Goal: Task Accomplishment & Management: Manage account settings

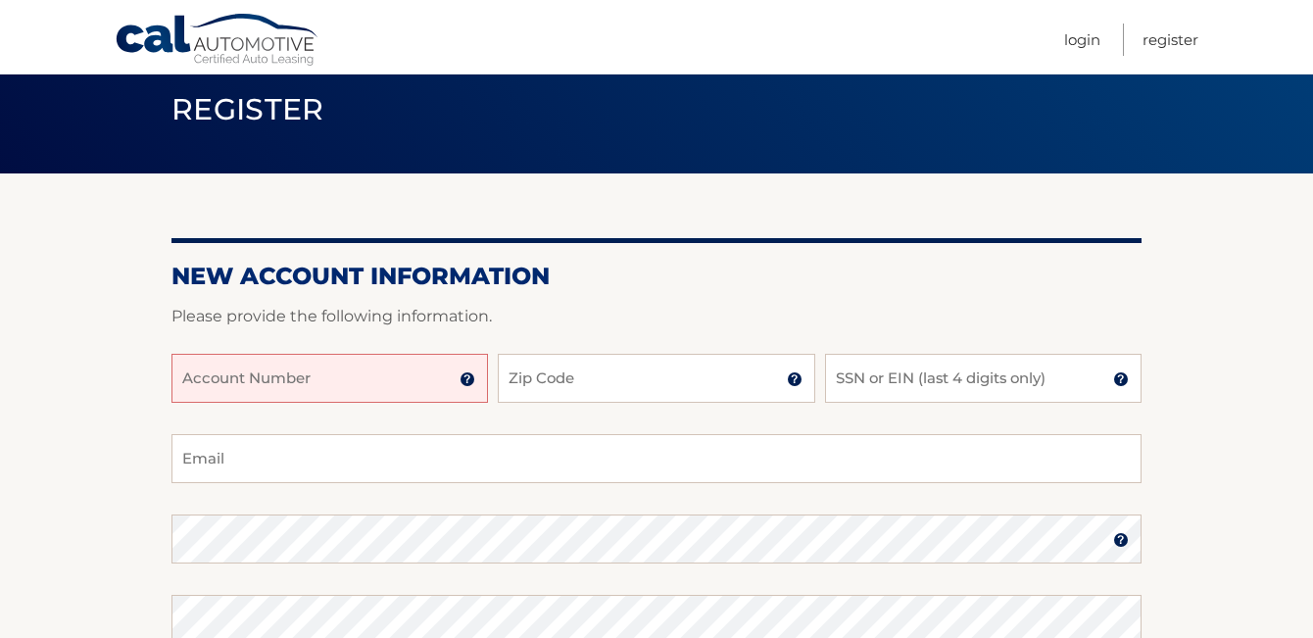
scroll to position [74, 0]
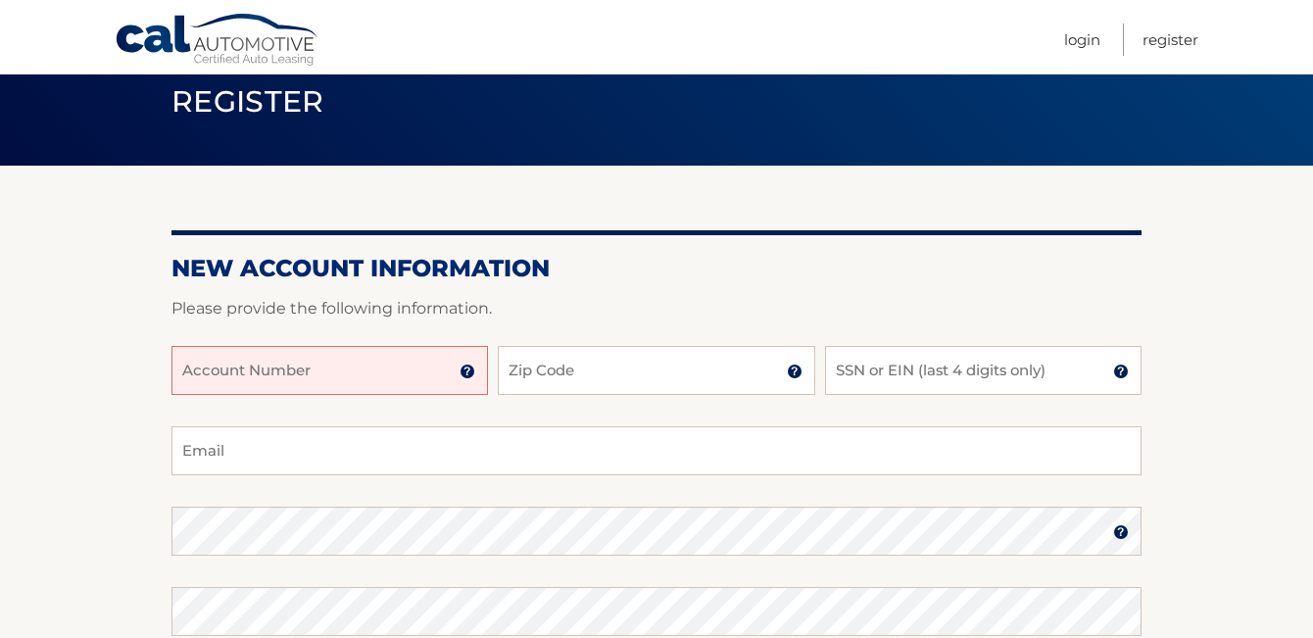
click at [469, 371] on img at bounding box center [468, 372] width 16 height 16
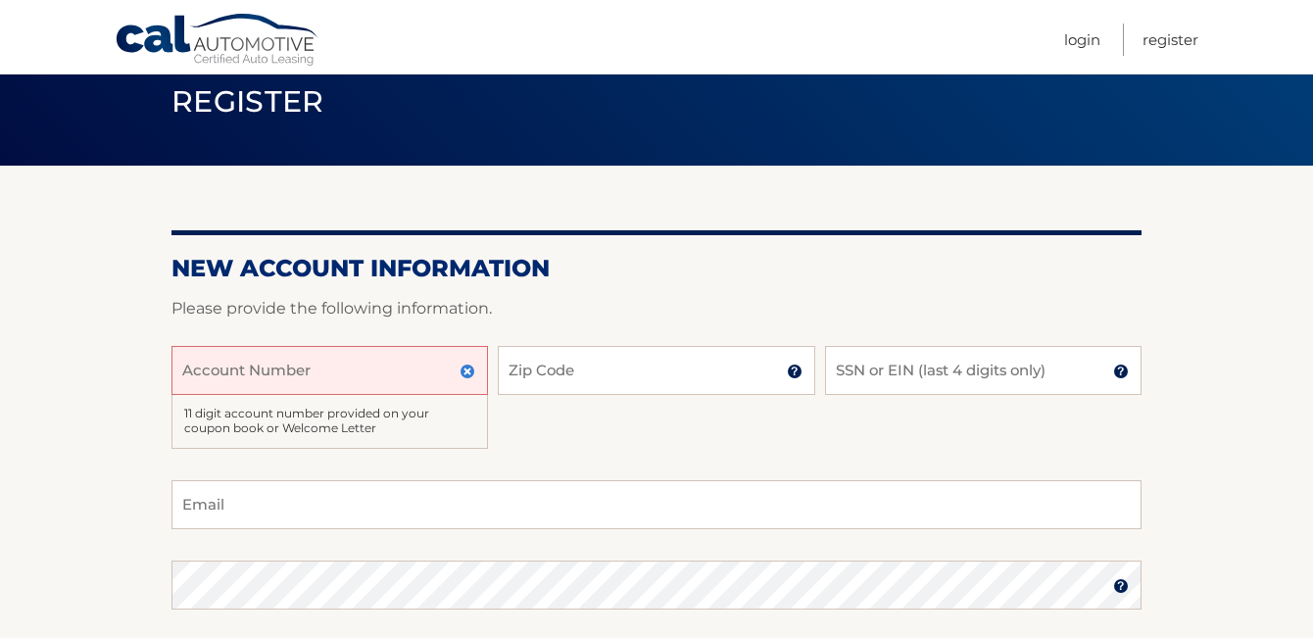
click at [397, 369] on input "Account Number" at bounding box center [329, 370] width 317 height 49
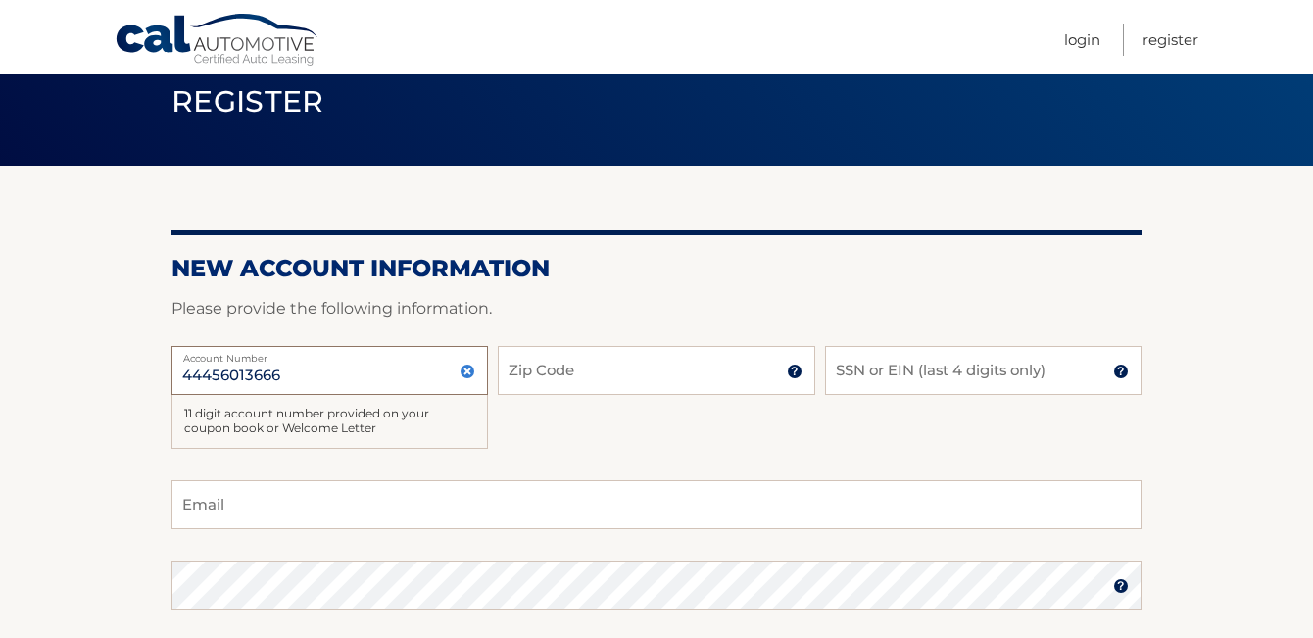
type input "44456013666"
click at [517, 376] on input "Zip Code" at bounding box center [656, 370] width 317 height 49
type input "33126"
click at [853, 362] on input "SSN or EIN (last 4 digits only)" at bounding box center [983, 370] width 317 height 49
type input "5154"
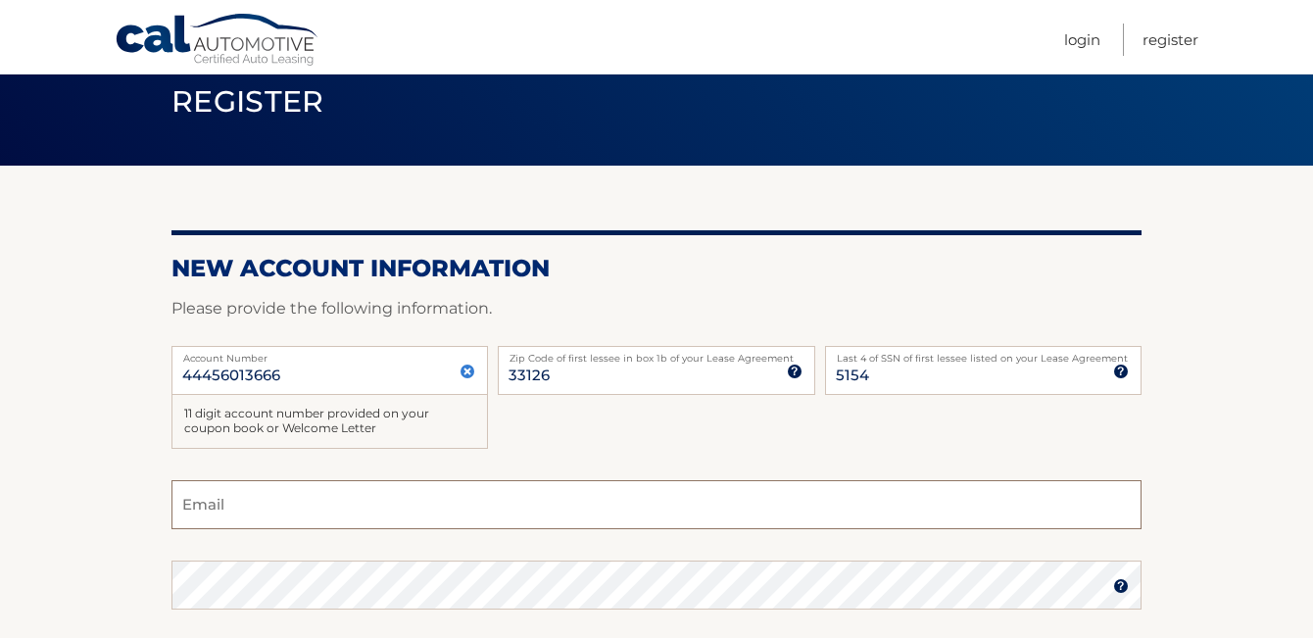
click at [632, 496] on input "Email" at bounding box center [656, 504] width 970 height 49
click at [314, 372] on input "44456013666" at bounding box center [329, 370] width 317 height 49
click at [304, 423] on div "11 digit account number provided on your coupon book or Welcome Letter" at bounding box center [329, 422] width 317 height 54
click at [239, 506] on input "Email" at bounding box center [656, 504] width 970 height 49
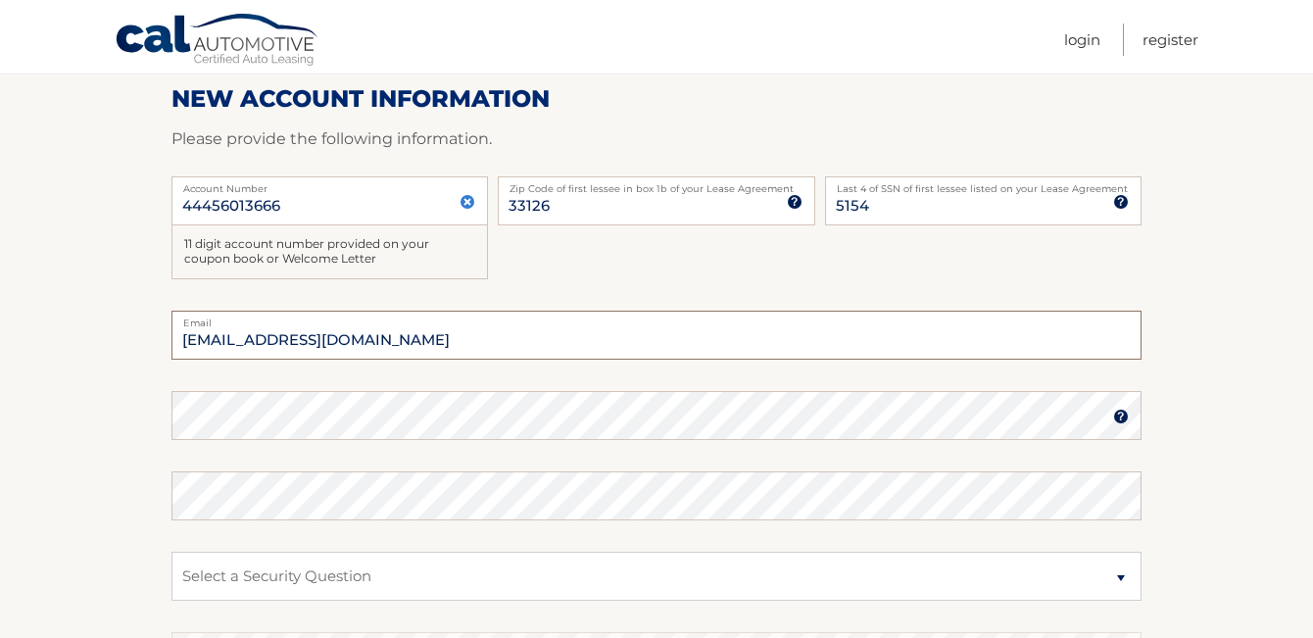
scroll to position [252, 0]
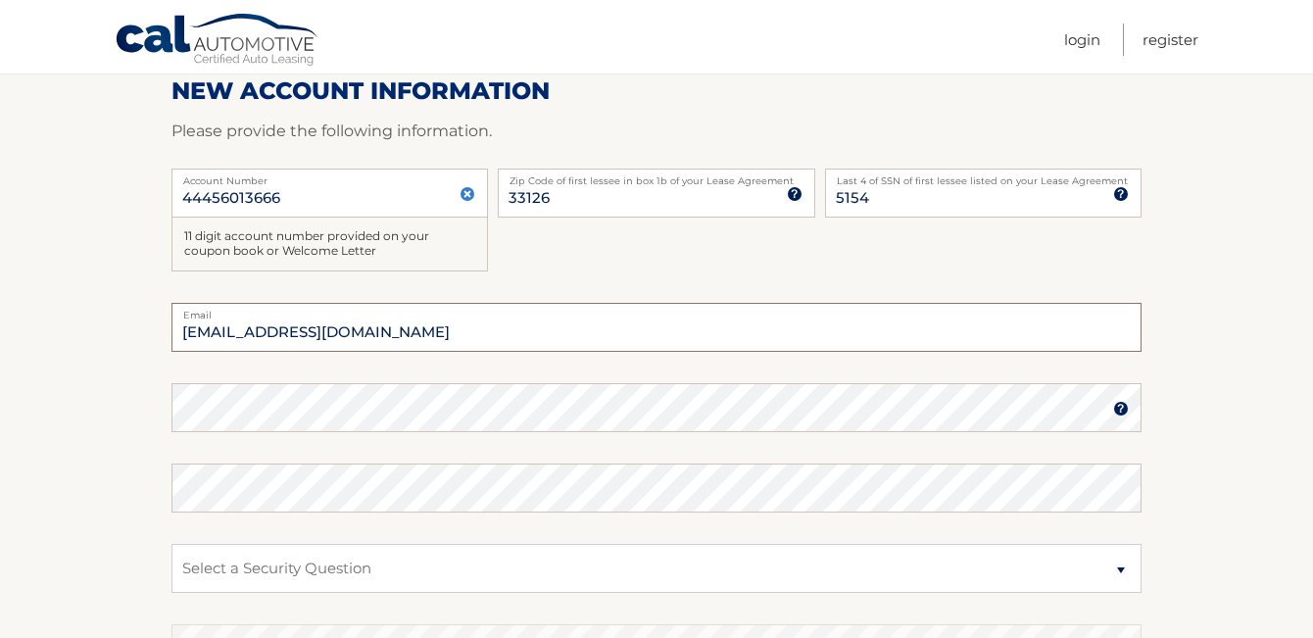
type input "carrillo51532@yahoo.com"
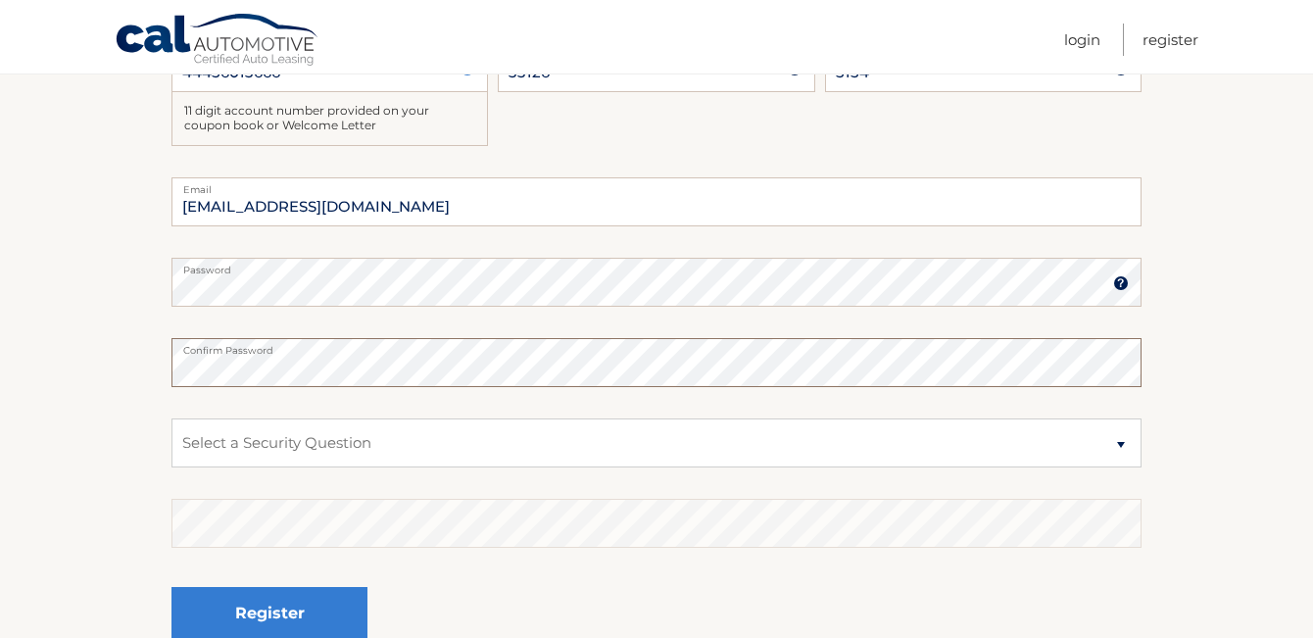
scroll to position [383, 0]
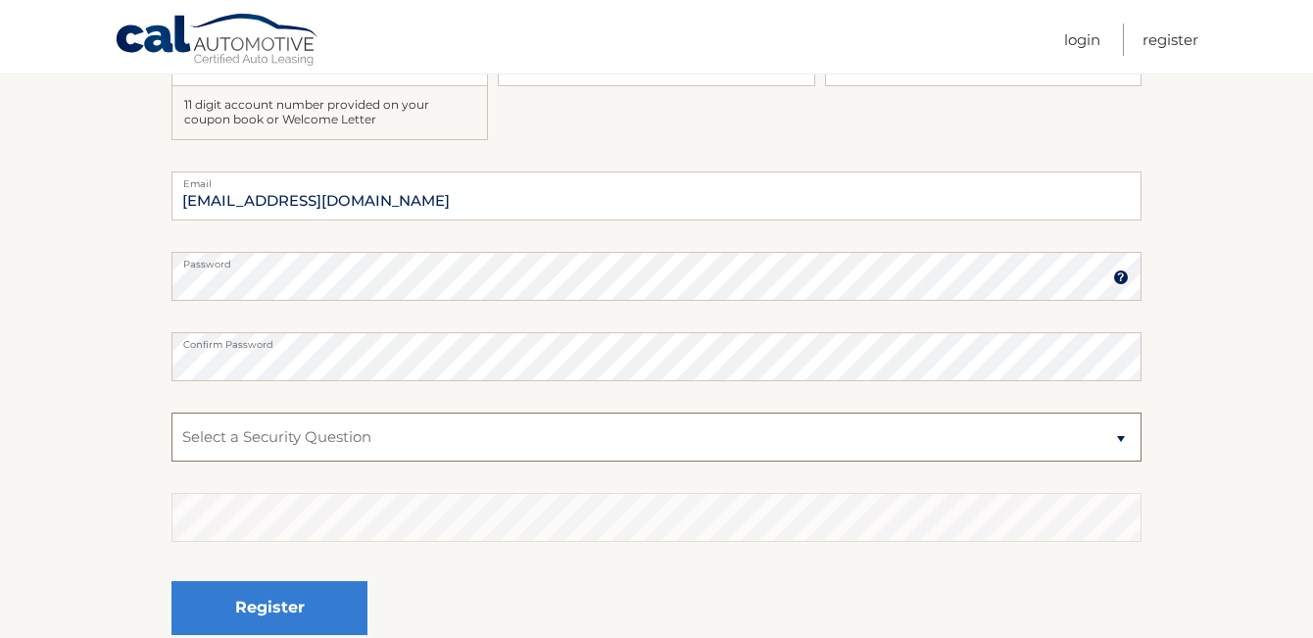
click at [1121, 440] on select "Select a Security Question What was the name of your elementary school? What is…" at bounding box center [656, 437] width 970 height 49
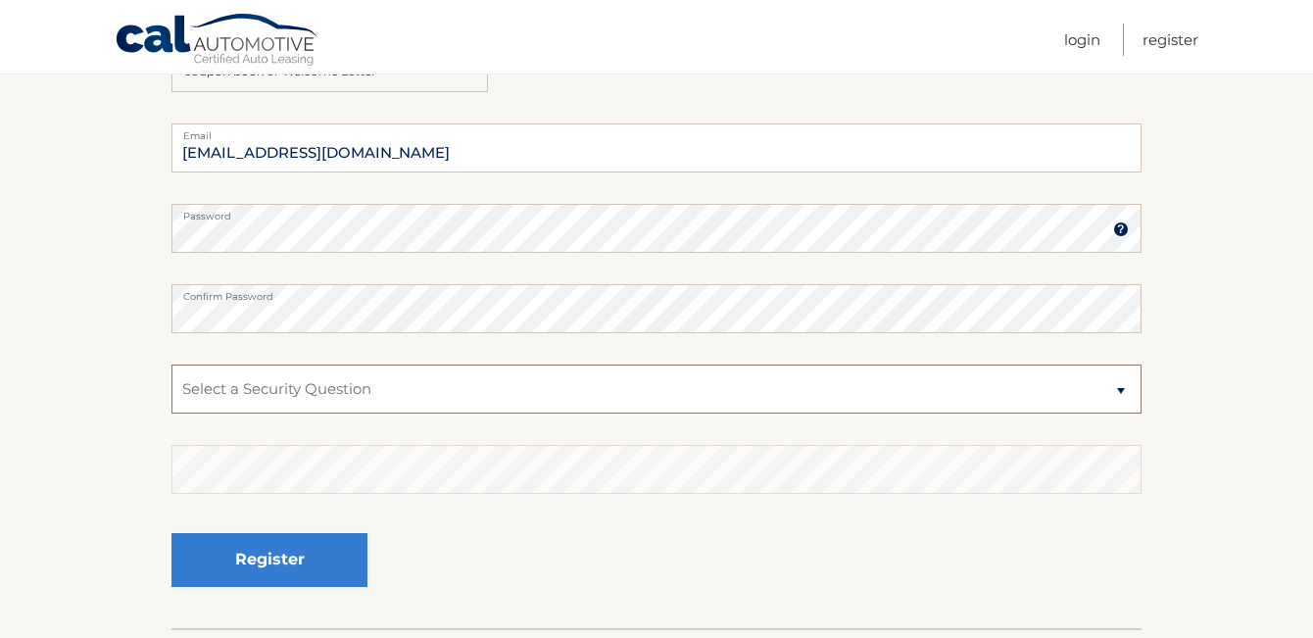
scroll to position [463, 0]
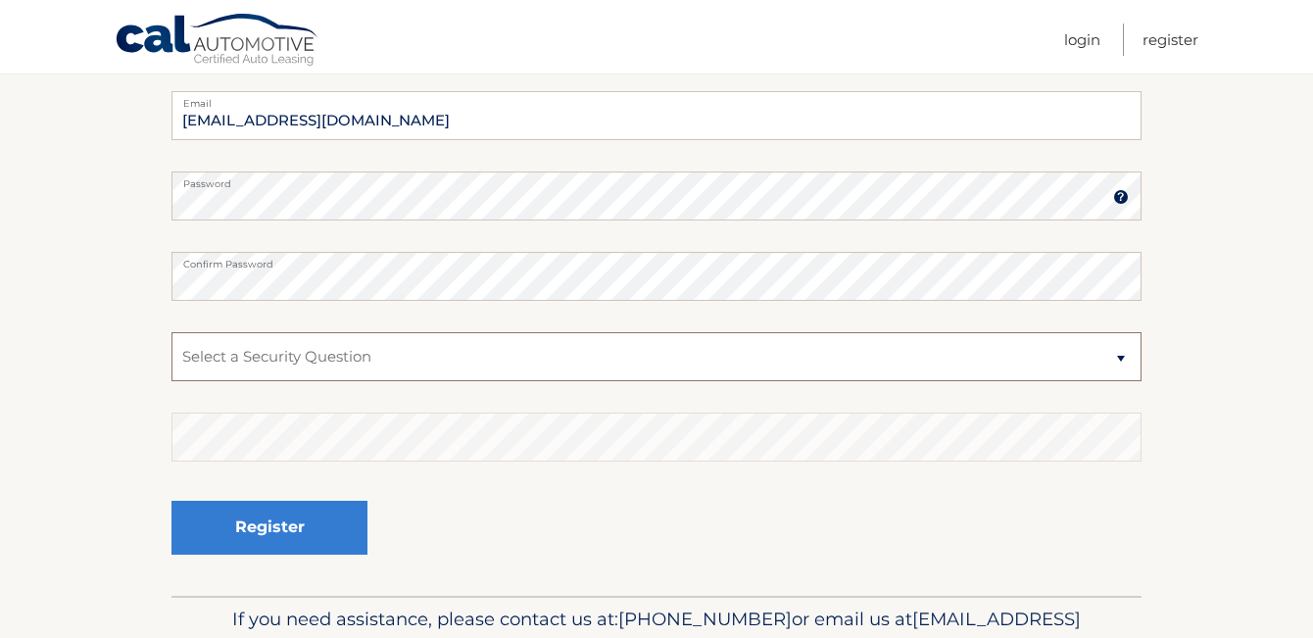
click at [1120, 357] on select "Select a Security Question What was the name of your elementary school? What is…" at bounding box center [656, 356] width 970 height 49
select select "2"
click at [171, 332] on select "Select a Security Question What was the name of your elementary school? What is…" at bounding box center [656, 356] width 970 height 49
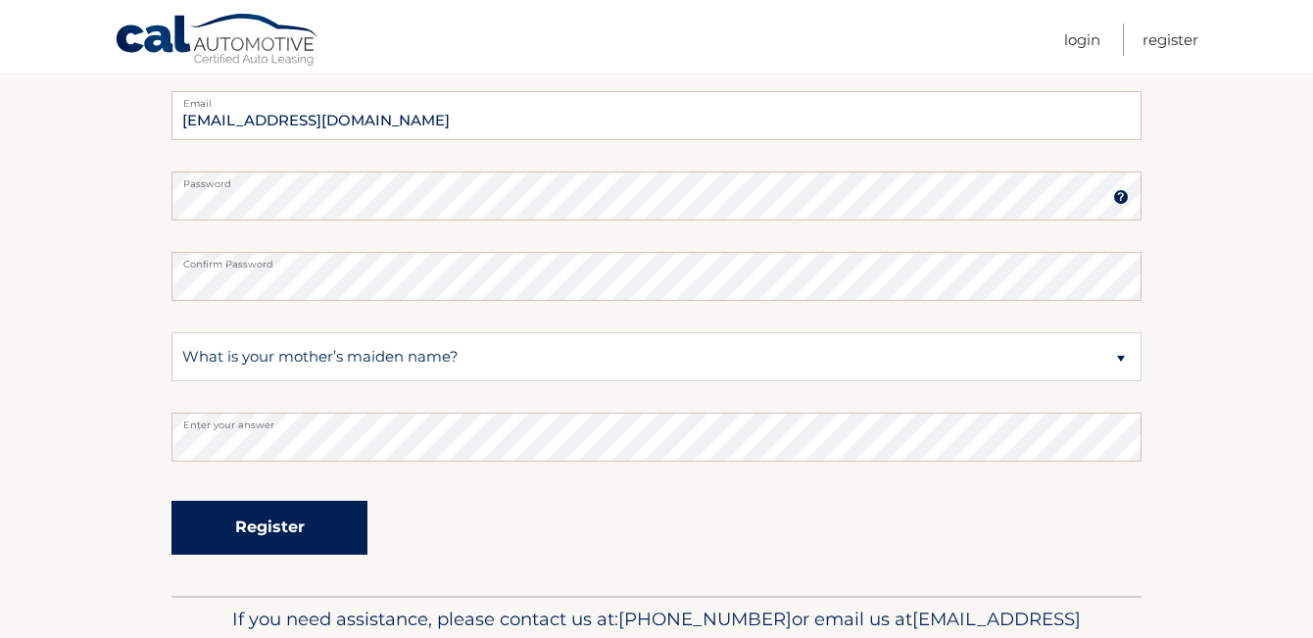
click at [266, 530] on button "Register" at bounding box center [269, 528] width 196 height 54
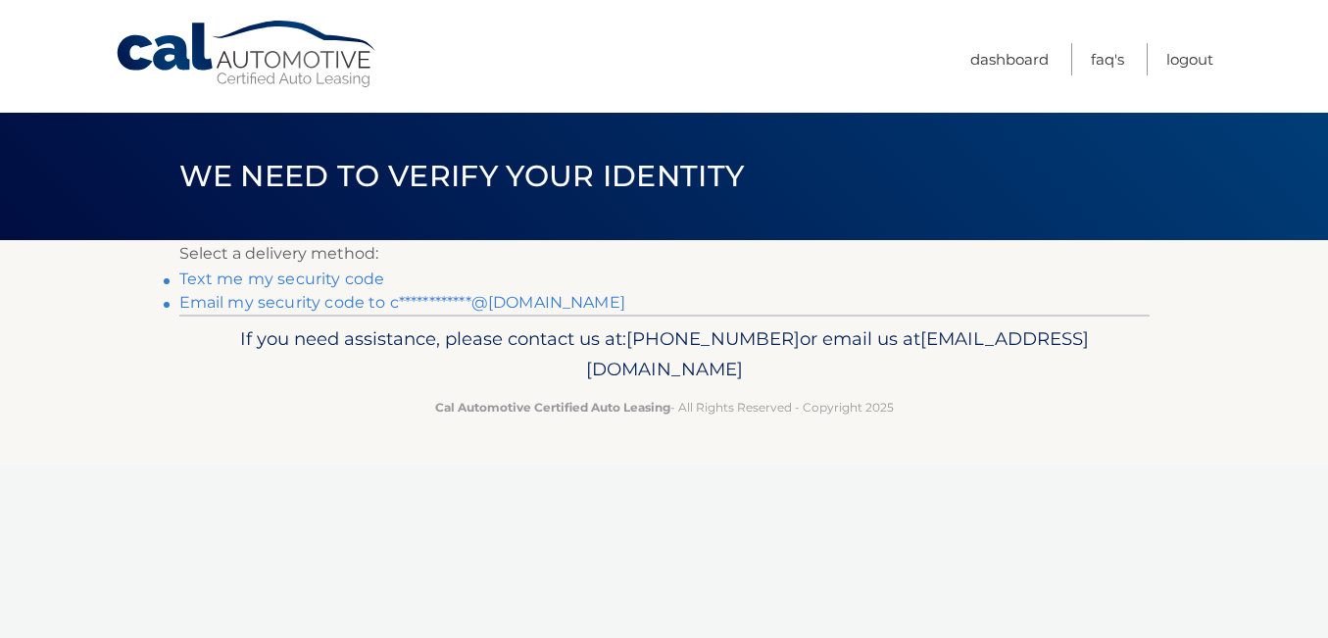
click at [378, 299] on link "**********" at bounding box center [402, 302] width 446 height 19
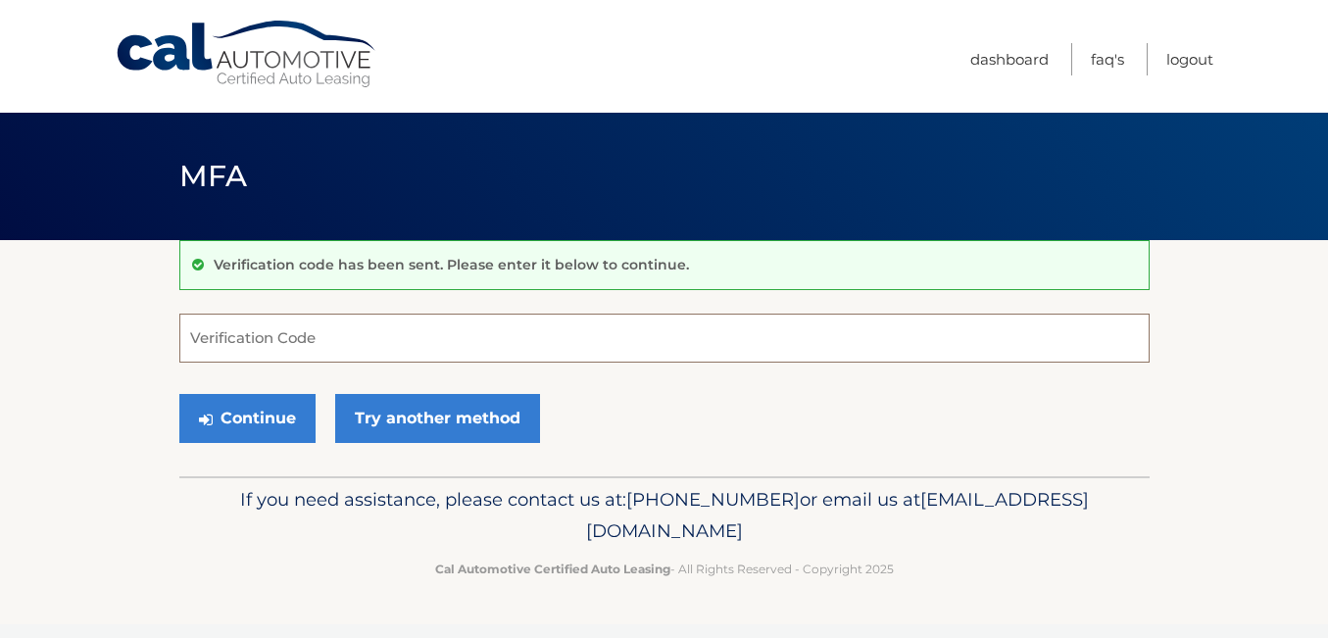
click at [338, 334] on input "Verification Code" at bounding box center [664, 338] width 970 height 49
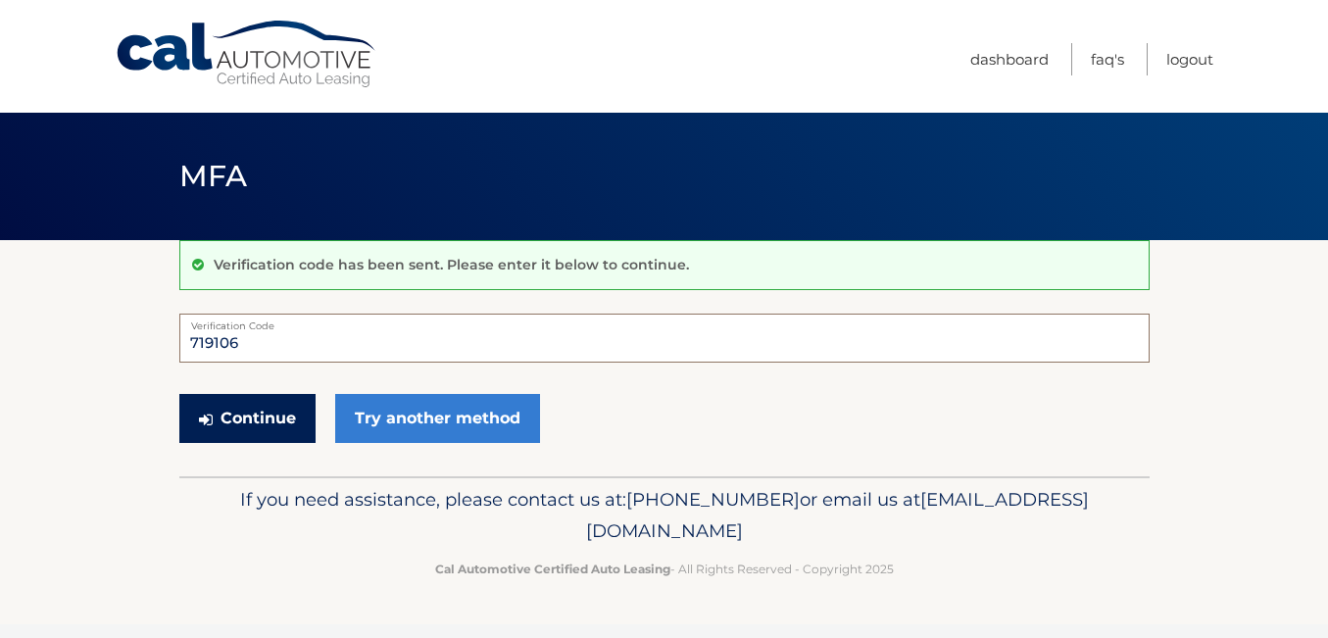
type input "719106"
click at [252, 404] on button "Continue" at bounding box center [247, 418] width 136 height 49
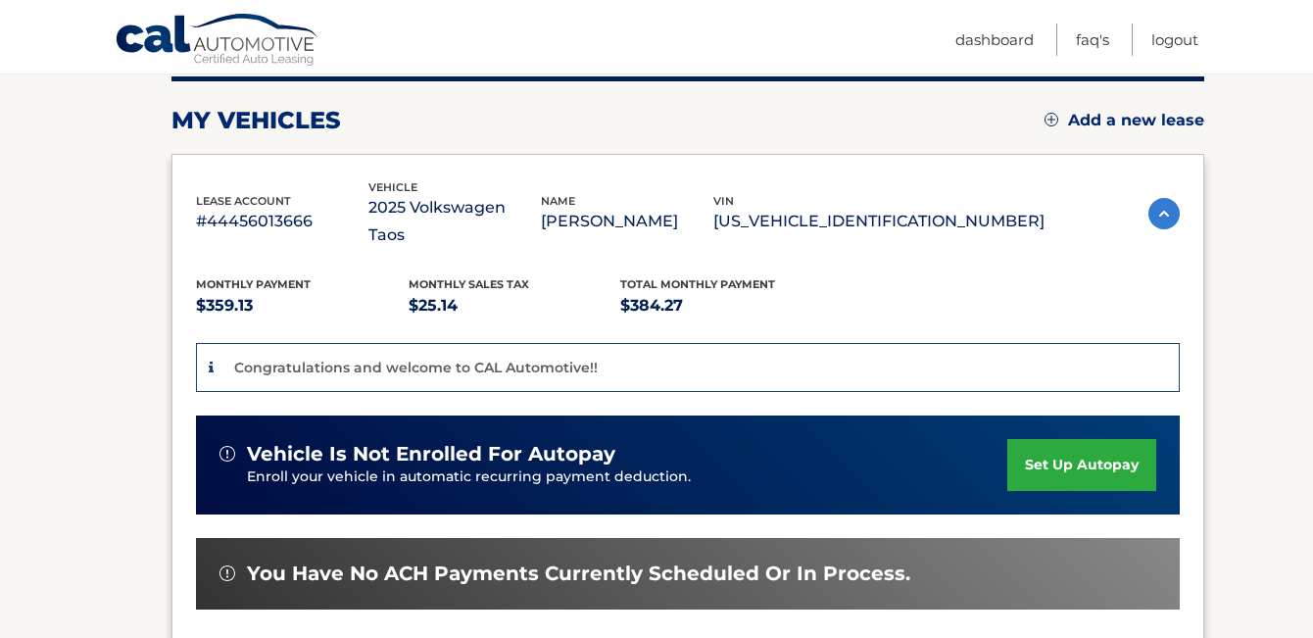
scroll to position [255, 0]
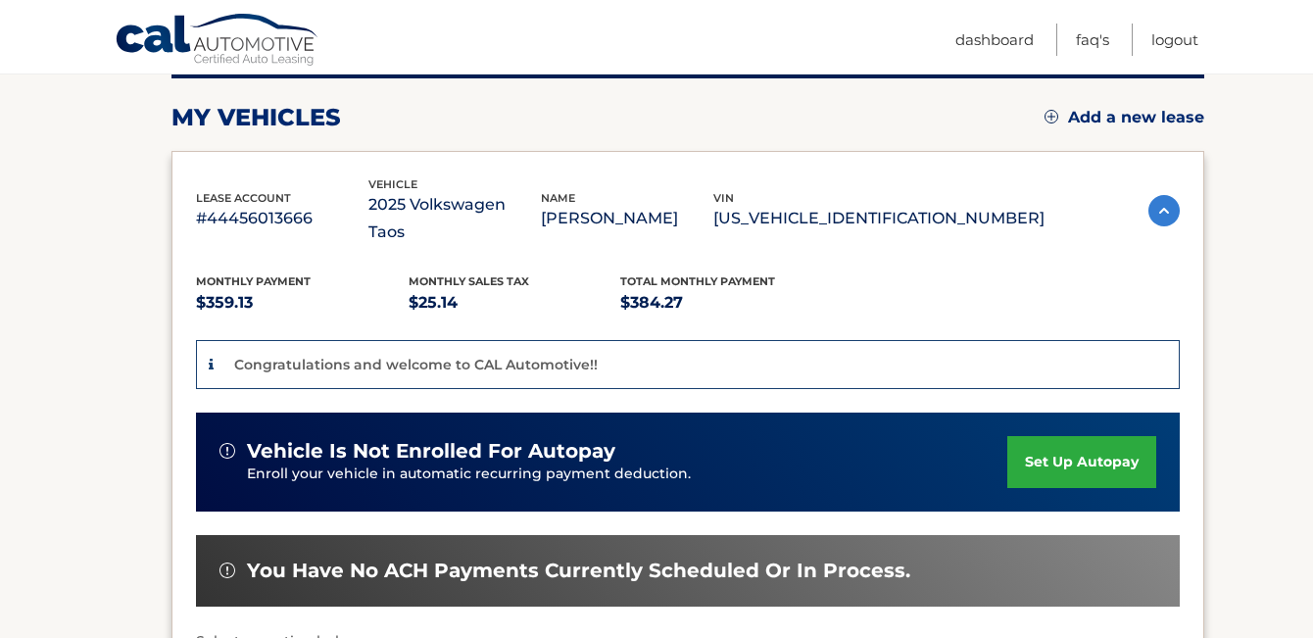
click at [1085, 436] on link "set up autopay" at bounding box center [1081, 462] width 149 height 52
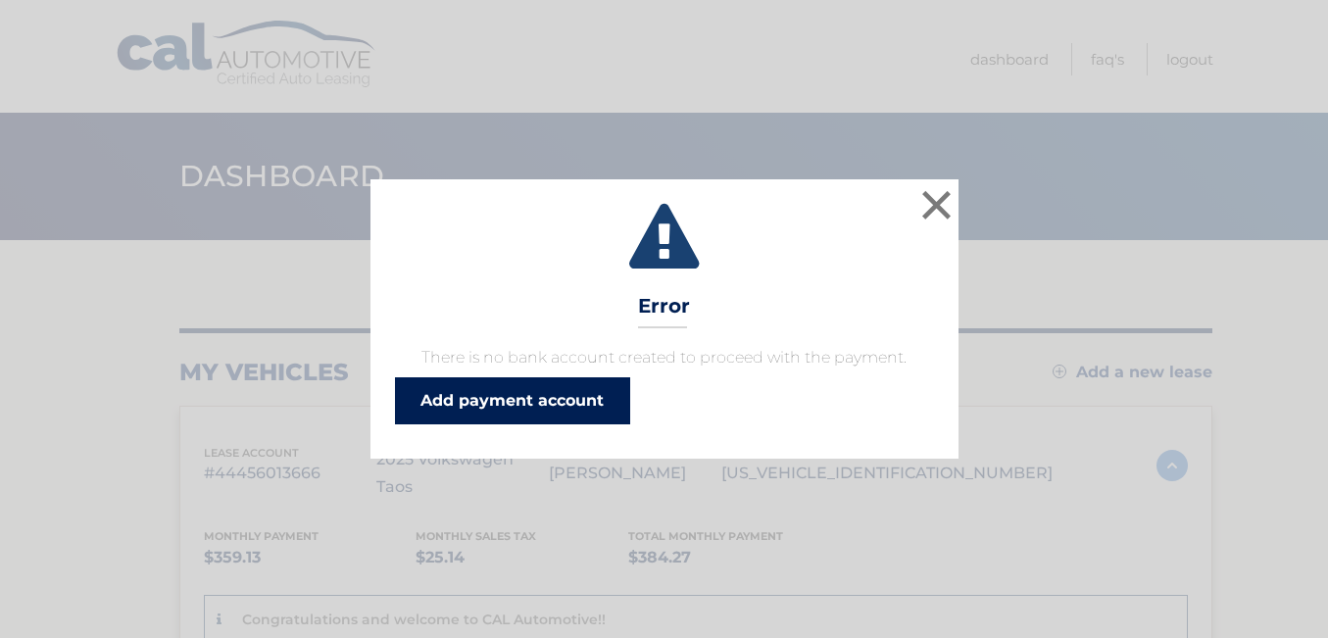
click at [509, 394] on link "Add payment account" at bounding box center [512, 400] width 235 height 47
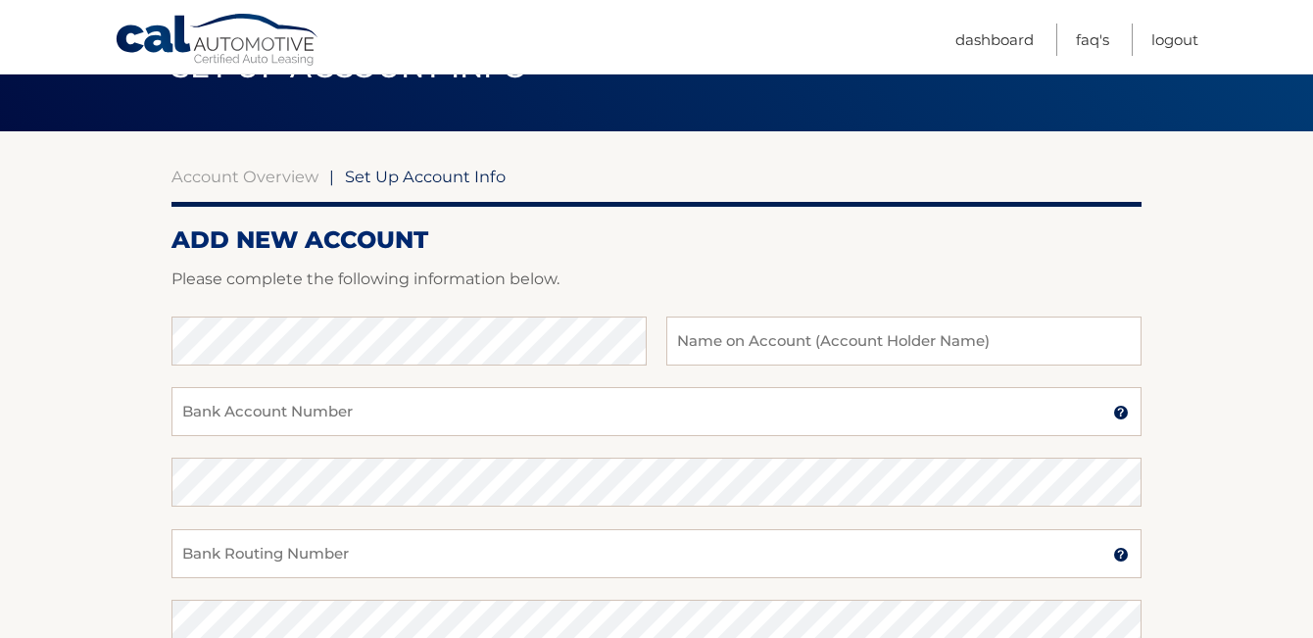
scroll to position [111, 0]
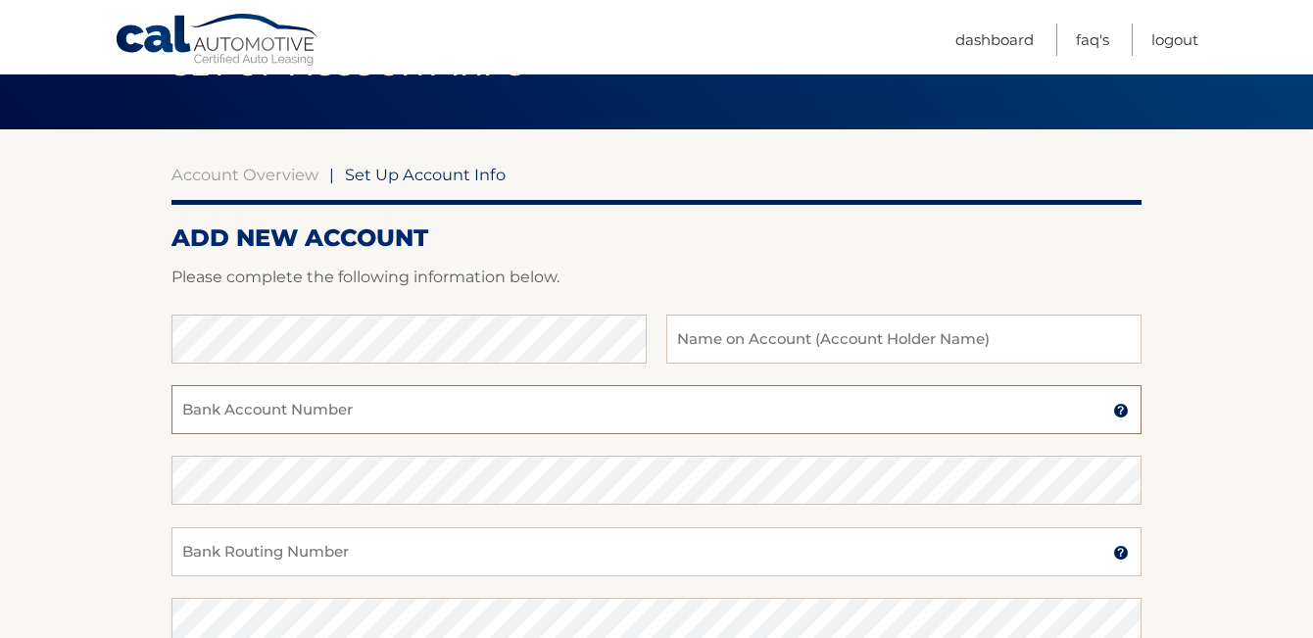
type input "44456013666"
click at [949, 341] on input "text" at bounding box center [903, 339] width 475 height 49
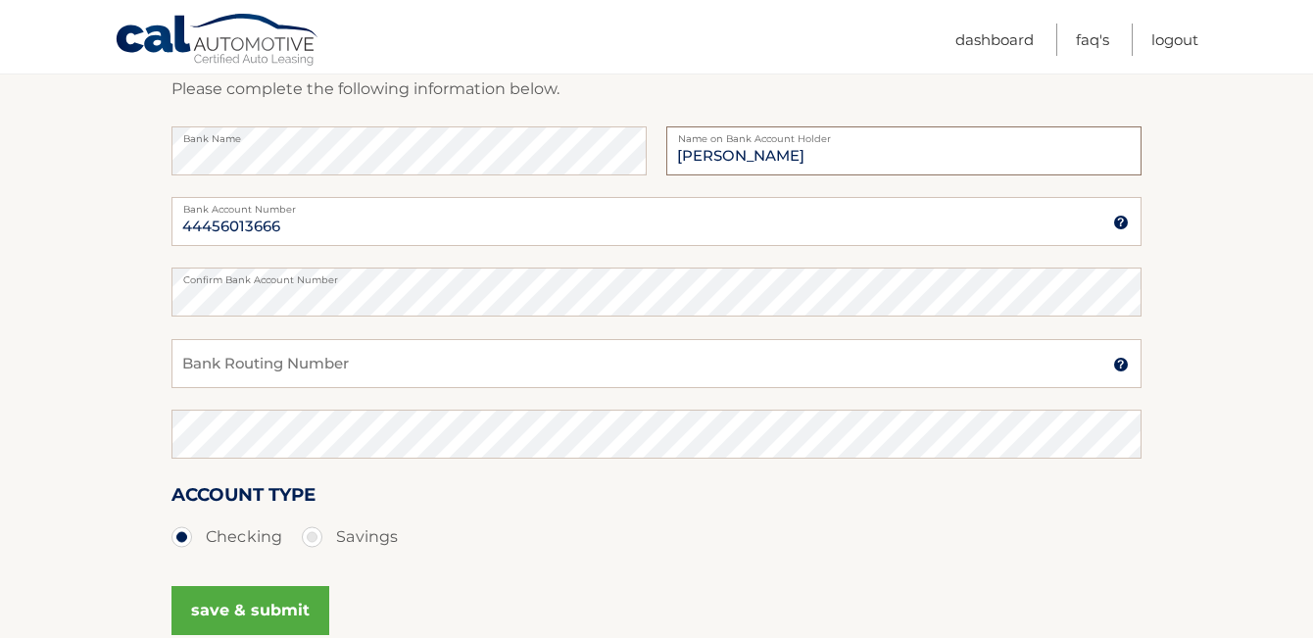
scroll to position [320, 0]
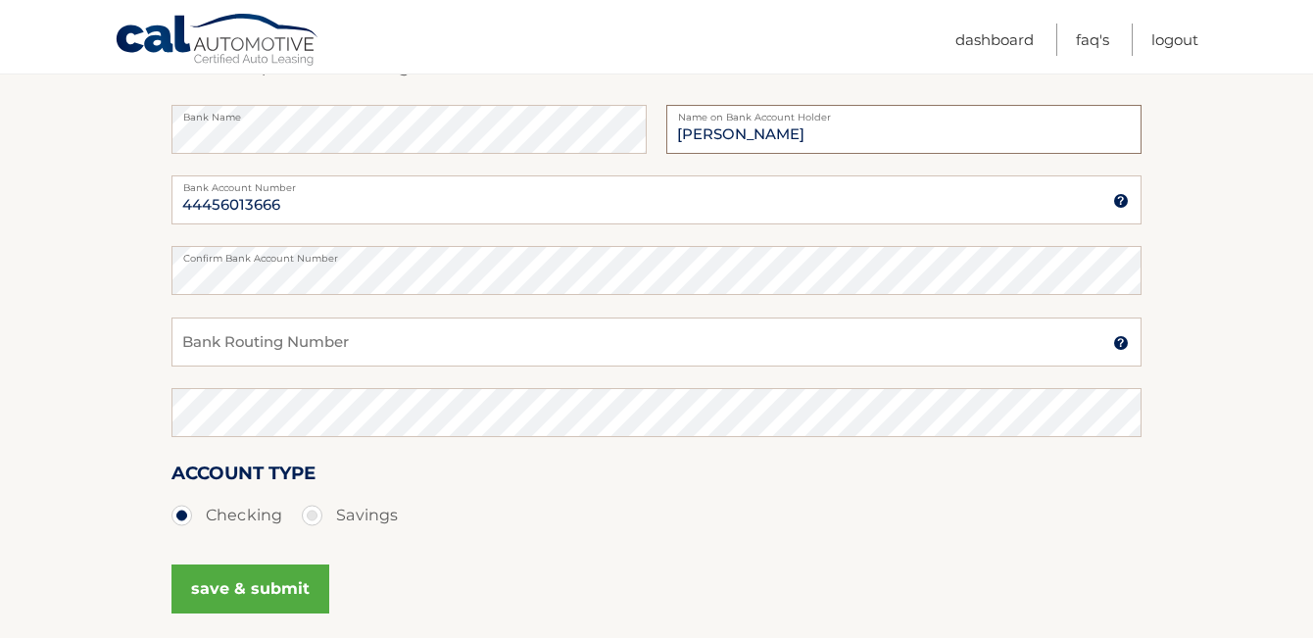
type input "Dania Carrillo"
click at [528, 337] on input "Bank Routing Number" at bounding box center [656, 341] width 970 height 49
type input "063107513"
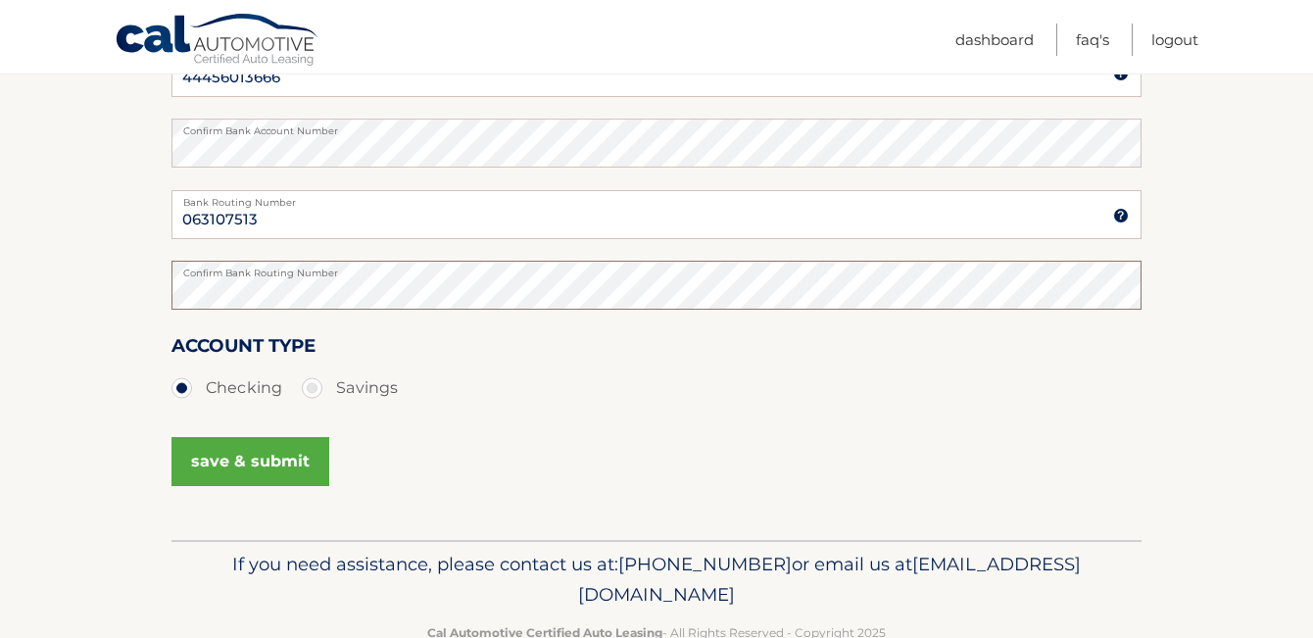
scroll to position [468, 0]
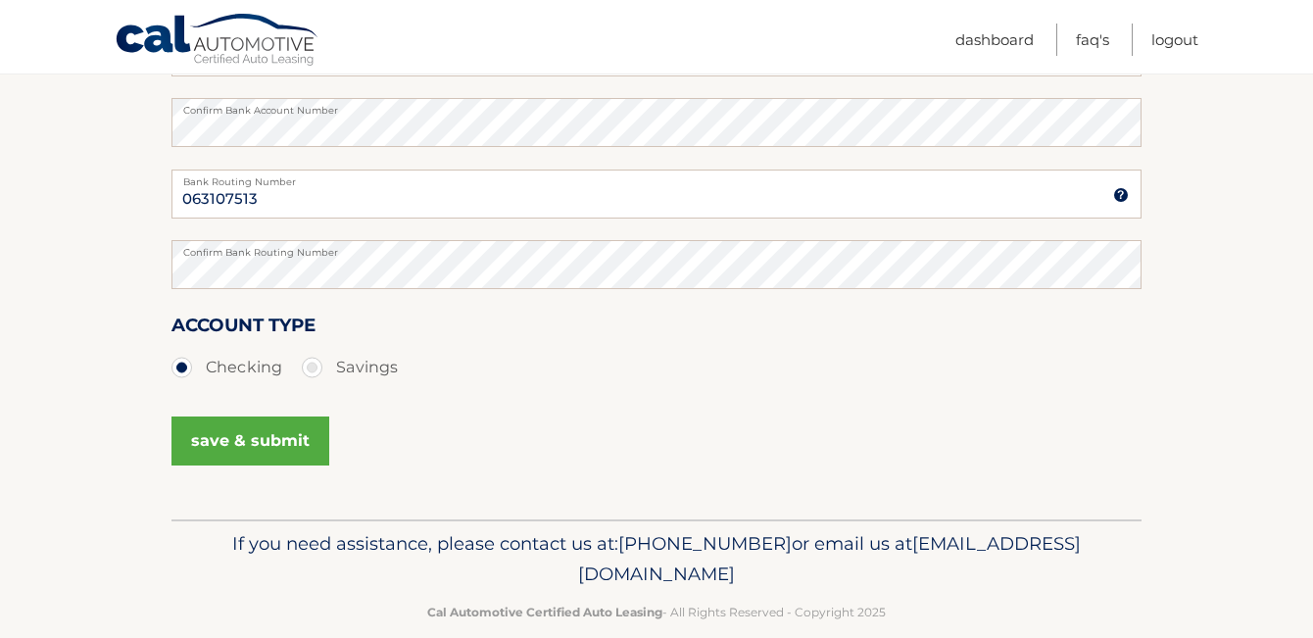
click at [279, 440] on button "save & submit" at bounding box center [250, 440] width 158 height 49
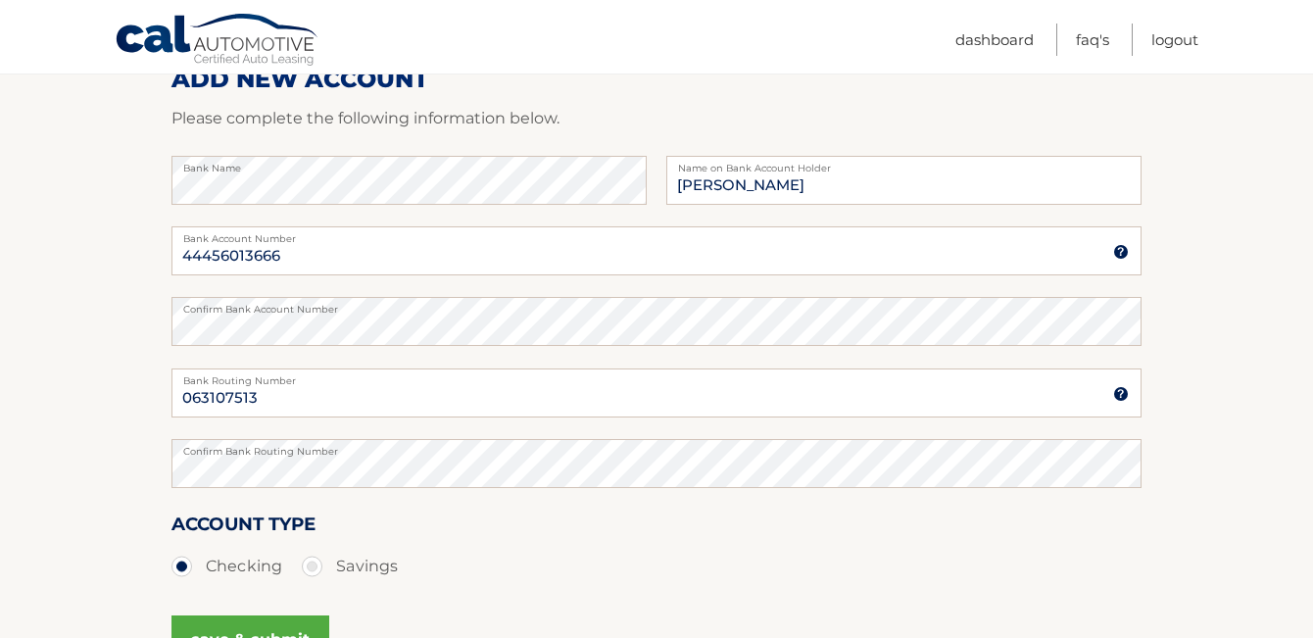
scroll to position [249, 0]
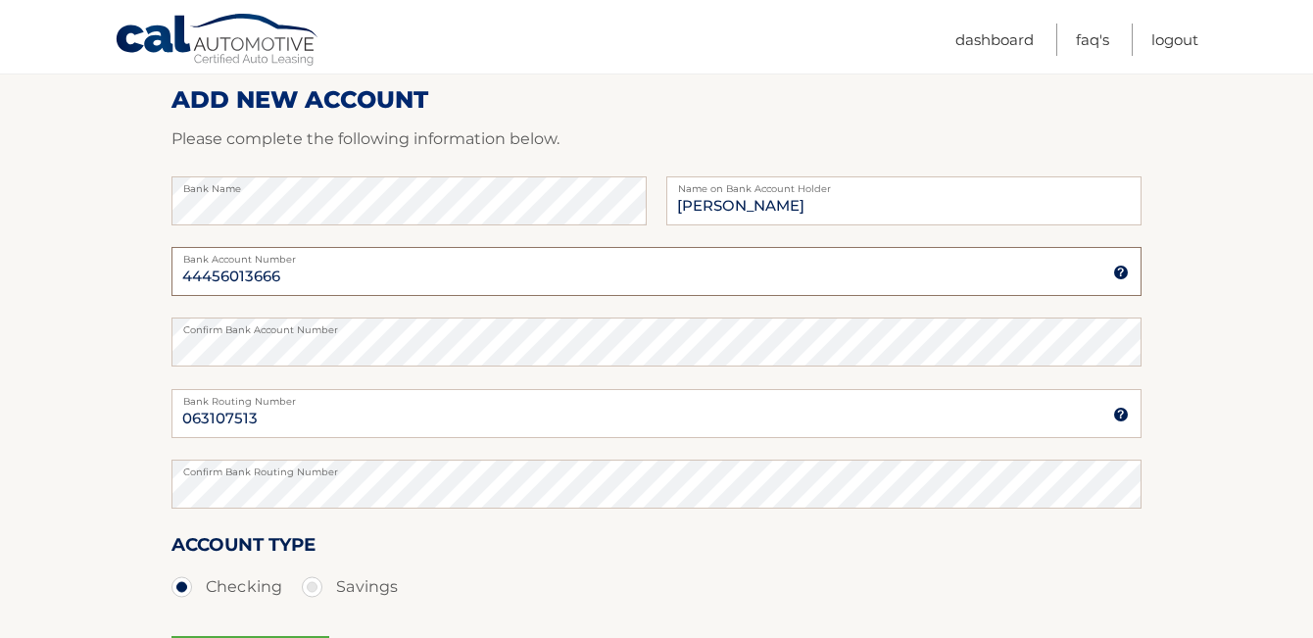
click at [317, 270] on input "44456013666" at bounding box center [656, 271] width 970 height 49
type input "4"
click at [307, 271] on input "Bank Account Number" at bounding box center [656, 271] width 970 height 49
type input "1090009524295"
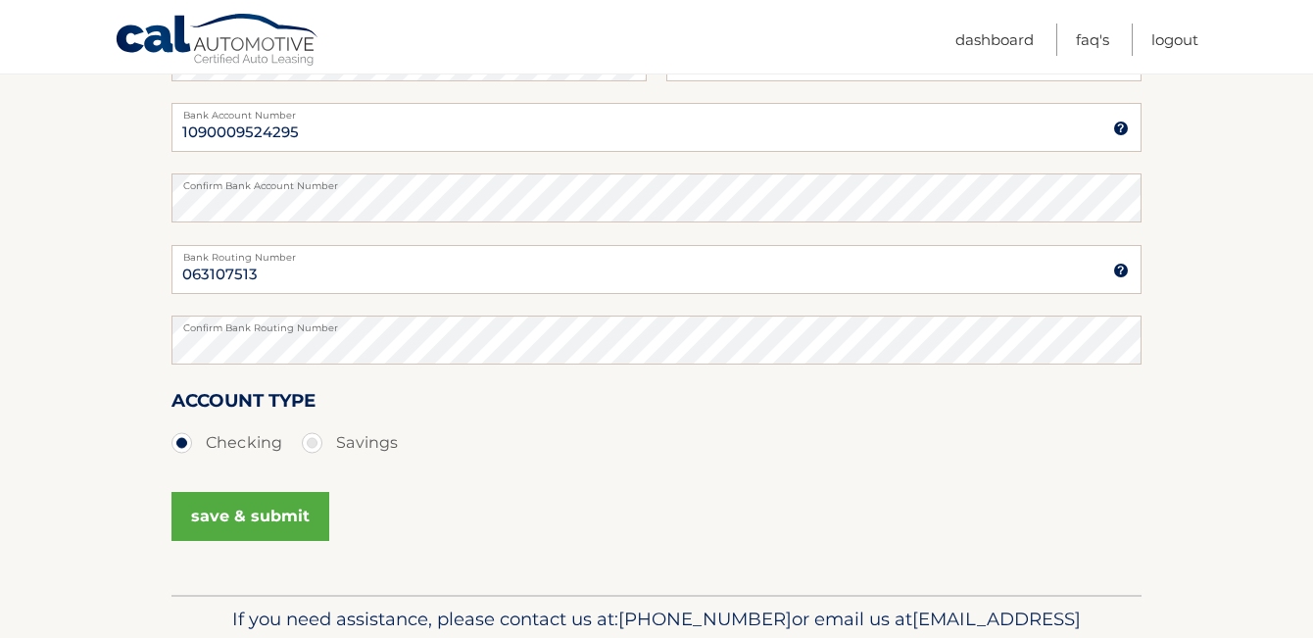
click at [278, 511] on button "save & submit" at bounding box center [250, 516] width 158 height 49
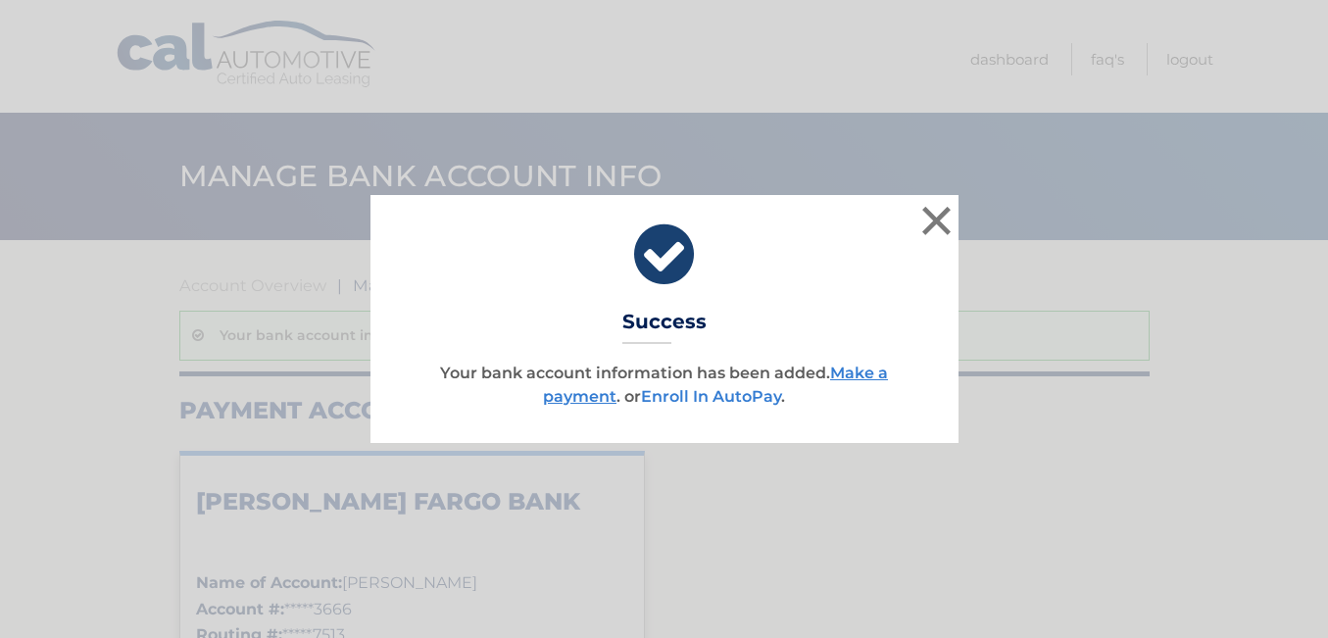
click at [728, 398] on link "Enroll In AutoPay" at bounding box center [711, 396] width 140 height 19
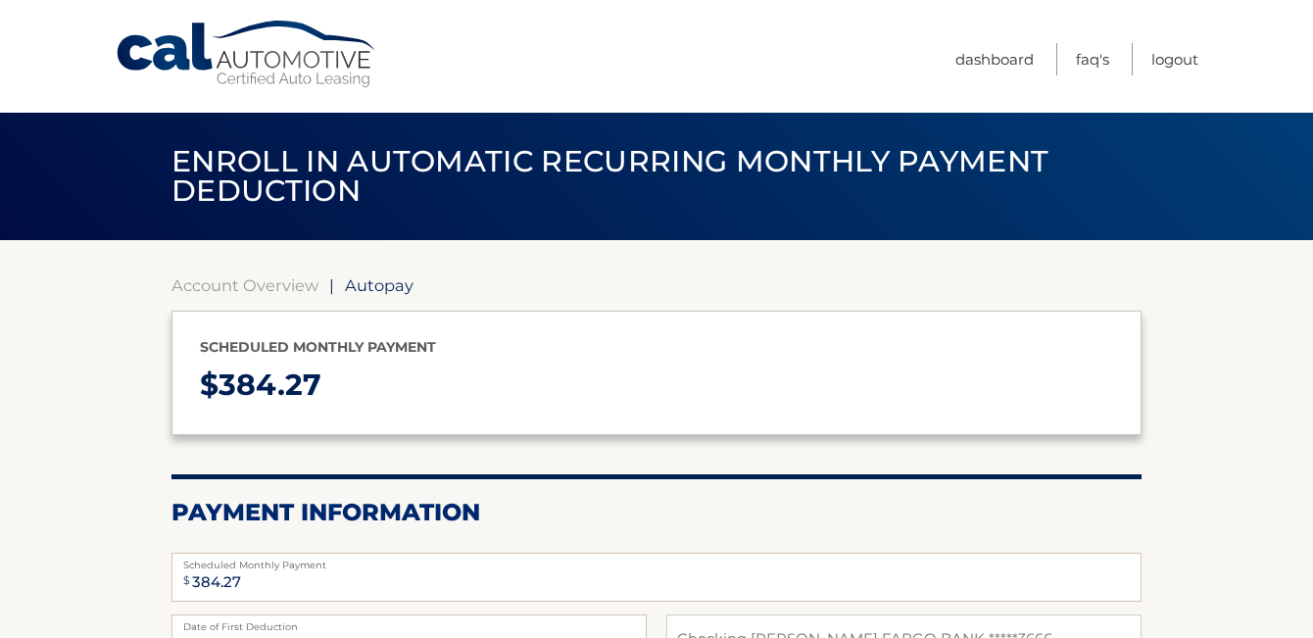
select select "N2QzMjEzZTQtNjFlZS00N2QzLTliNDMtOTdiZTg1OWU0YWM4"
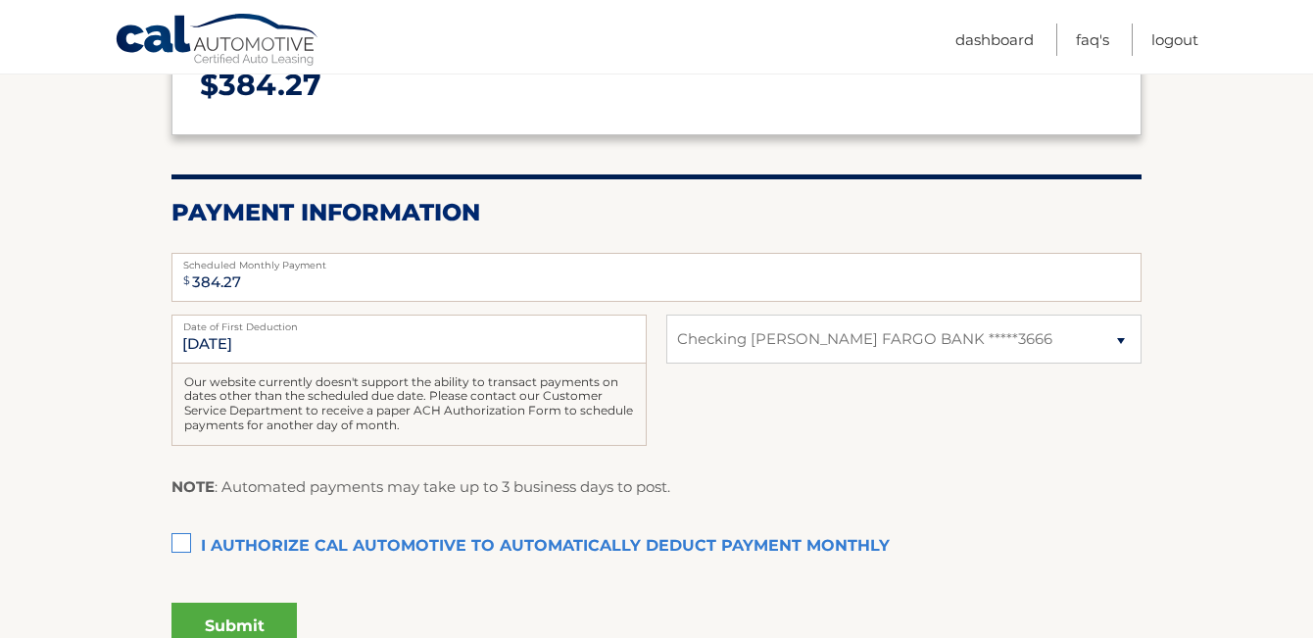
scroll to position [322, 0]
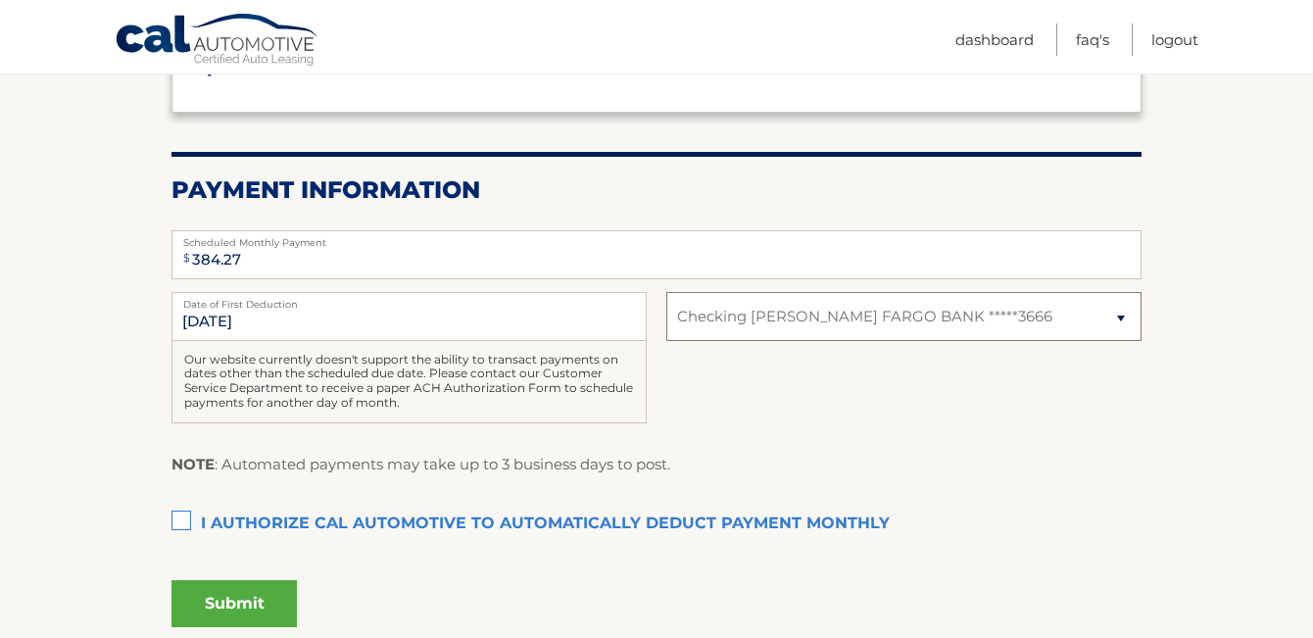
click at [1121, 315] on select "Select Bank Account Checking WELLS FARGO BANK *****3666" at bounding box center [903, 316] width 475 height 49
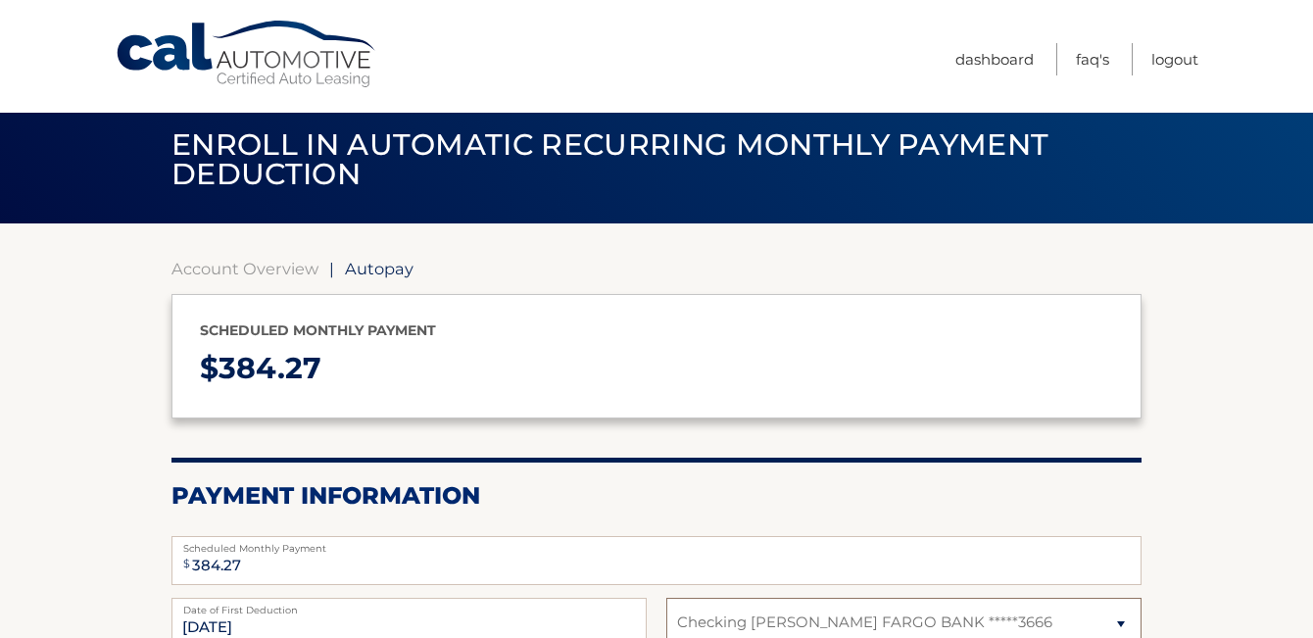
scroll to position [15, 0]
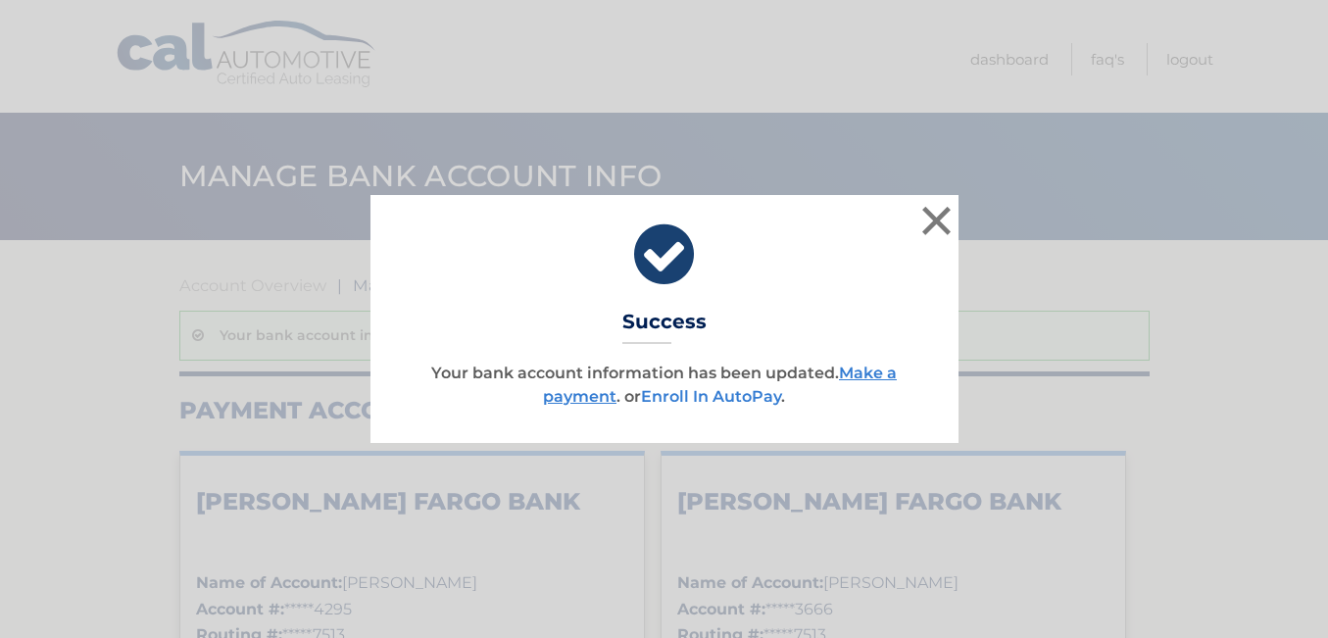
click at [683, 397] on link "Enroll In AutoPay" at bounding box center [711, 396] width 140 height 19
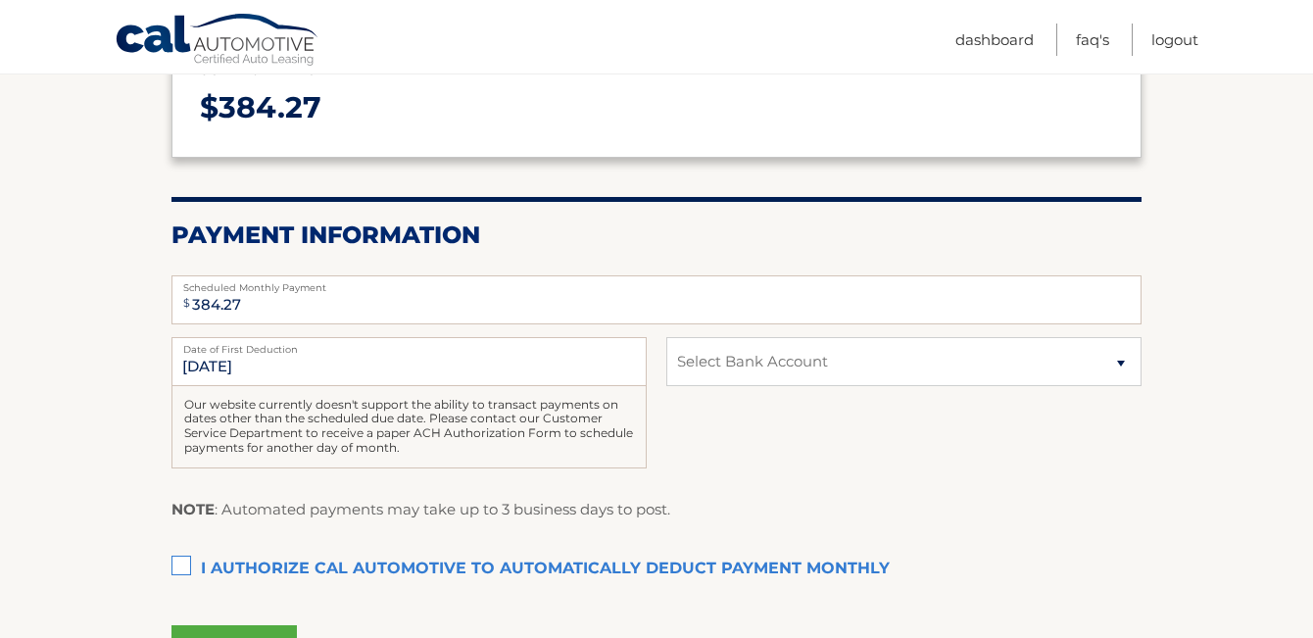
scroll to position [294, 0]
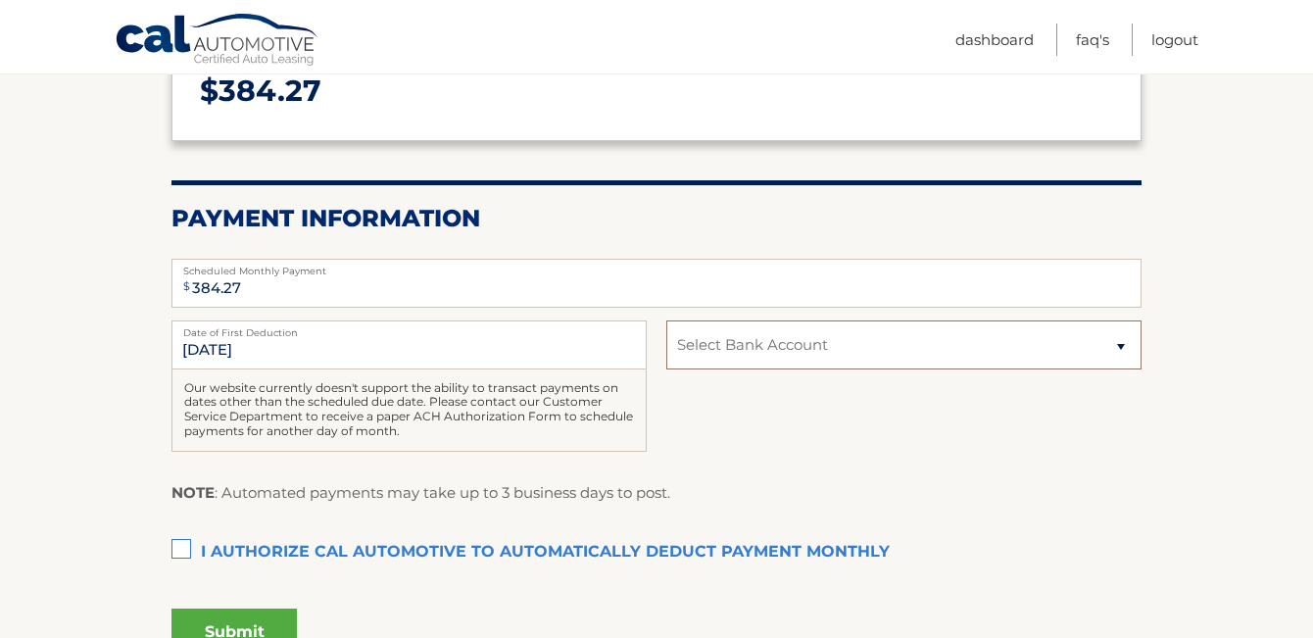
click at [1120, 347] on select "Select Bank Account Checking WELLS FARGO BANK *****4295 Checking WELLS FARGO BA…" at bounding box center [903, 344] width 475 height 49
select select "MjYxNTRhZjMtZWE5NC00ODUxLTlmODktYmEzMGFjZGNjOTc4"
click at [666, 320] on select "Select Bank Account Checking WELLS FARGO BANK *****4295 Checking WELLS FARGO BA…" at bounding box center [903, 344] width 475 height 49
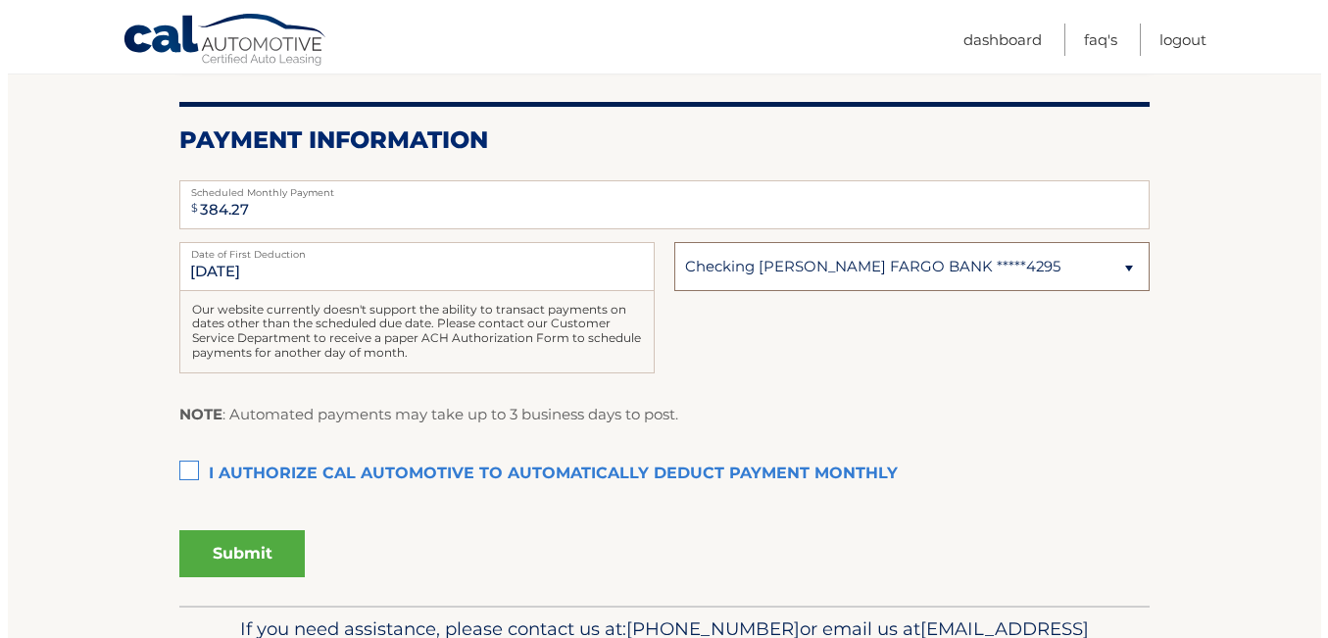
scroll to position [426, 0]
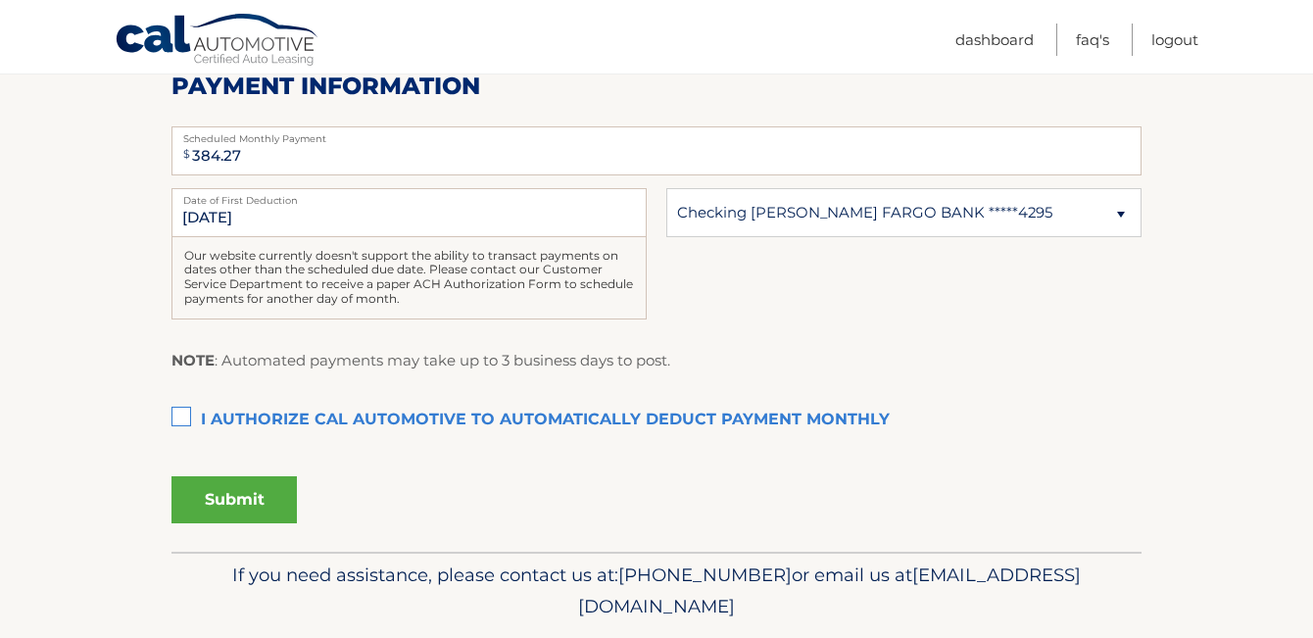
click at [186, 415] on label "I authorize cal automotive to automatically deduct payment monthly This checkbo…" at bounding box center [656, 420] width 970 height 39
click at [0, 0] on input "I authorize cal automotive to automatically deduct payment monthly This checkbo…" at bounding box center [0, 0] width 0 height 0
click at [242, 498] on button "Submit" at bounding box center [233, 499] width 125 height 47
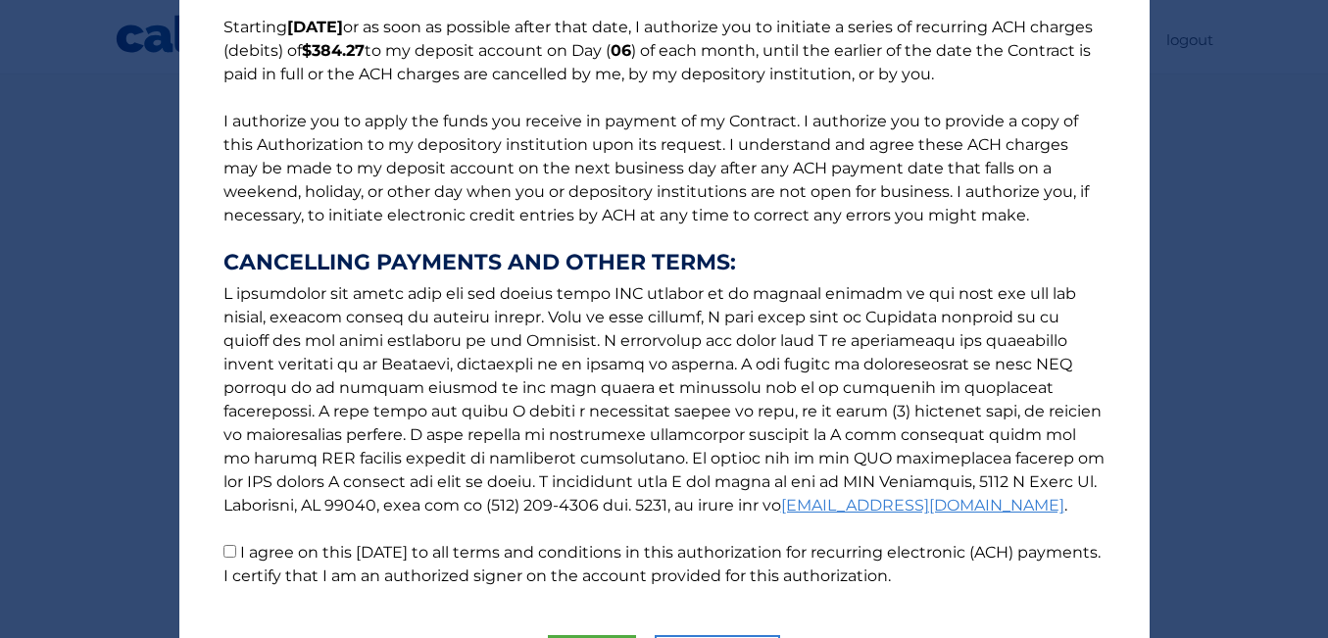
scroll to position [288, 0]
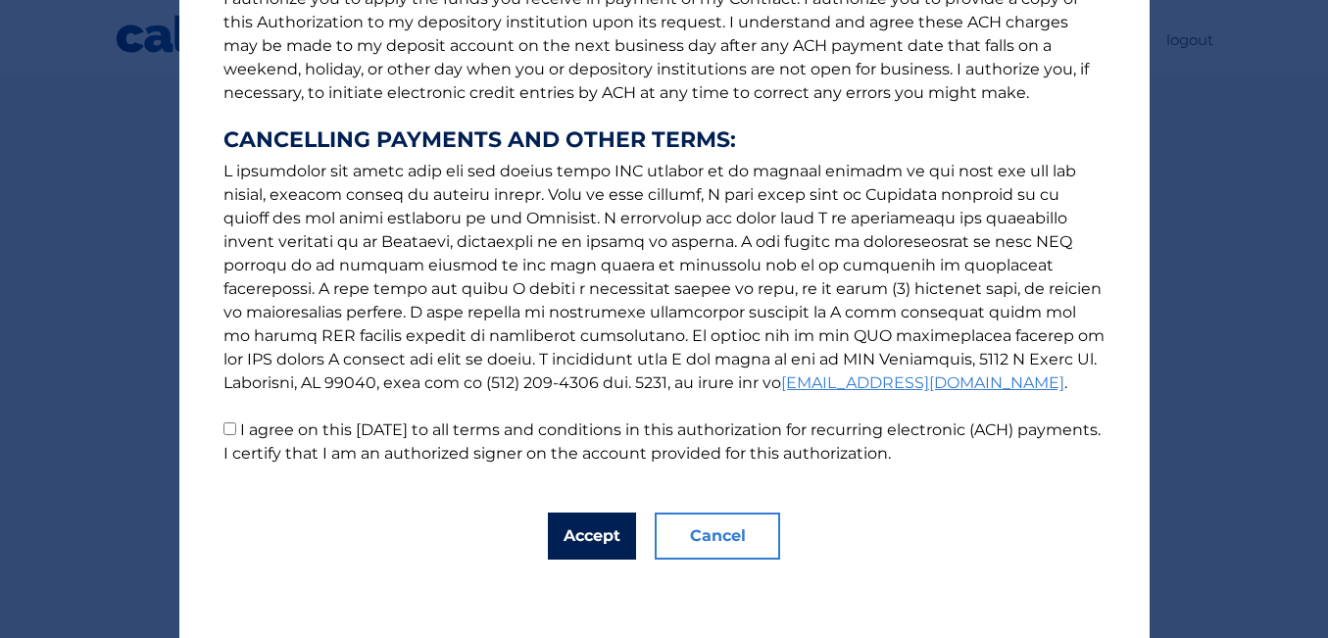
click at [587, 539] on button "Accept" at bounding box center [592, 535] width 88 height 47
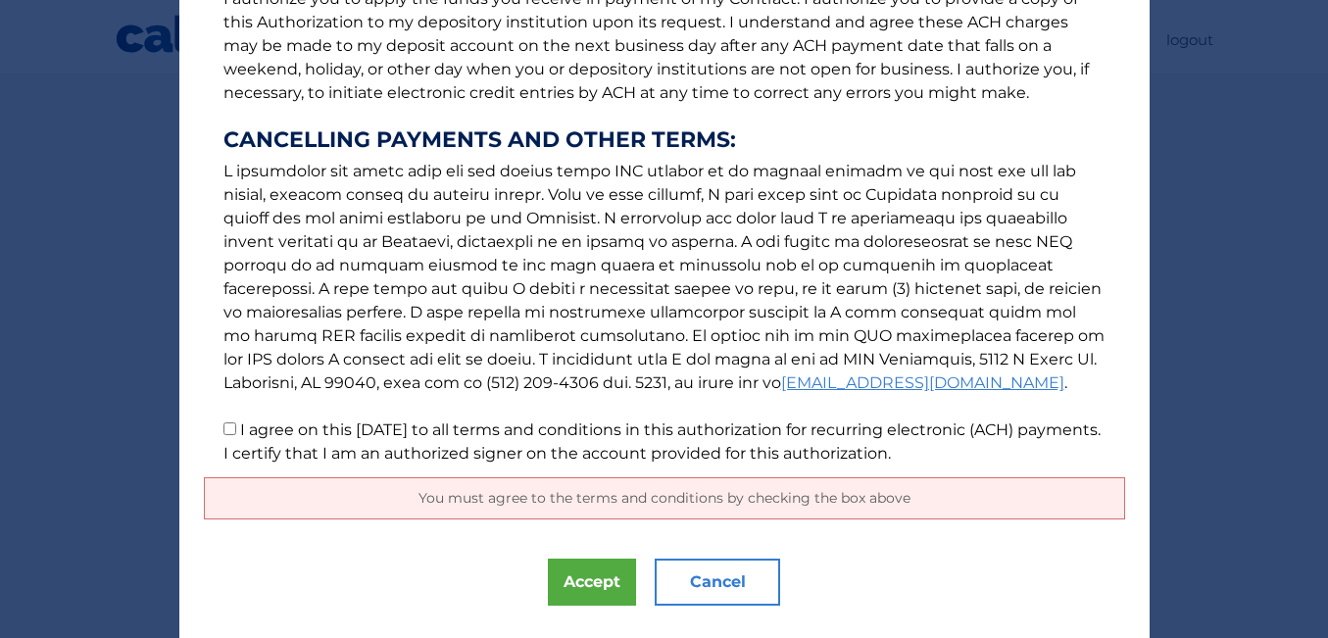
click at [225, 425] on input "I agree on this [DATE] to all terms and conditions in this authorization for re…" at bounding box center [229, 428] width 13 height 13
checkbox input "true"
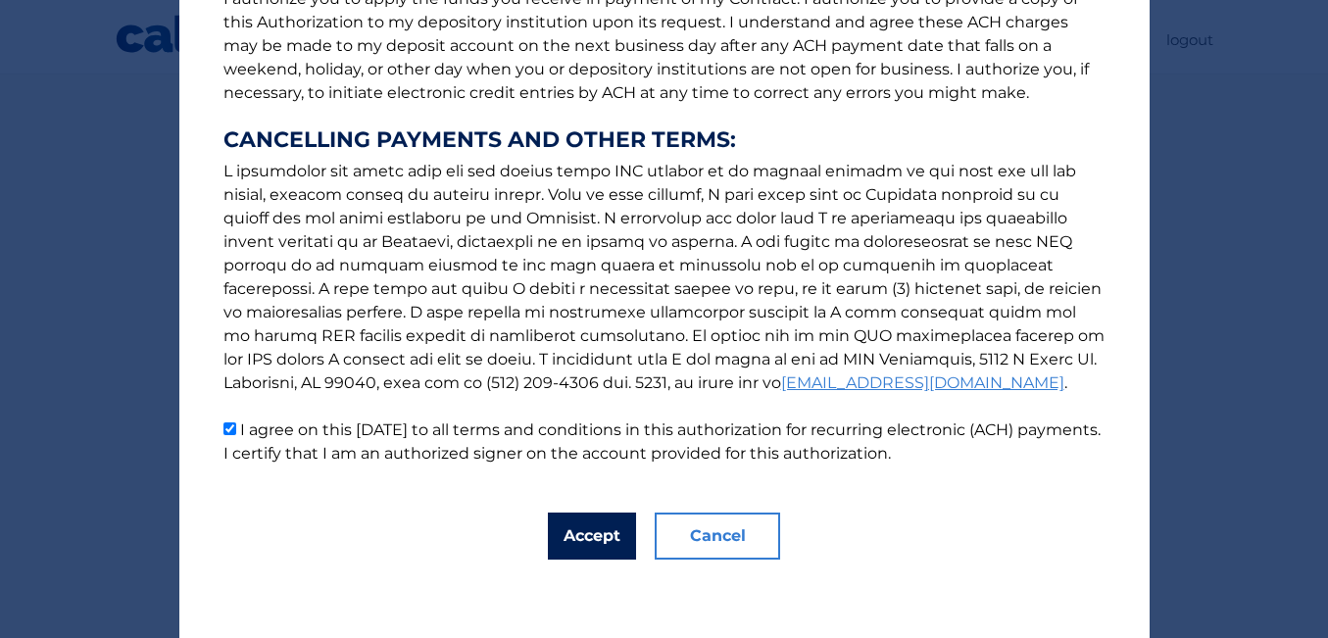
click at [602, 533] on button "Accept" at bounding box center [592, 535] width 88 height 47
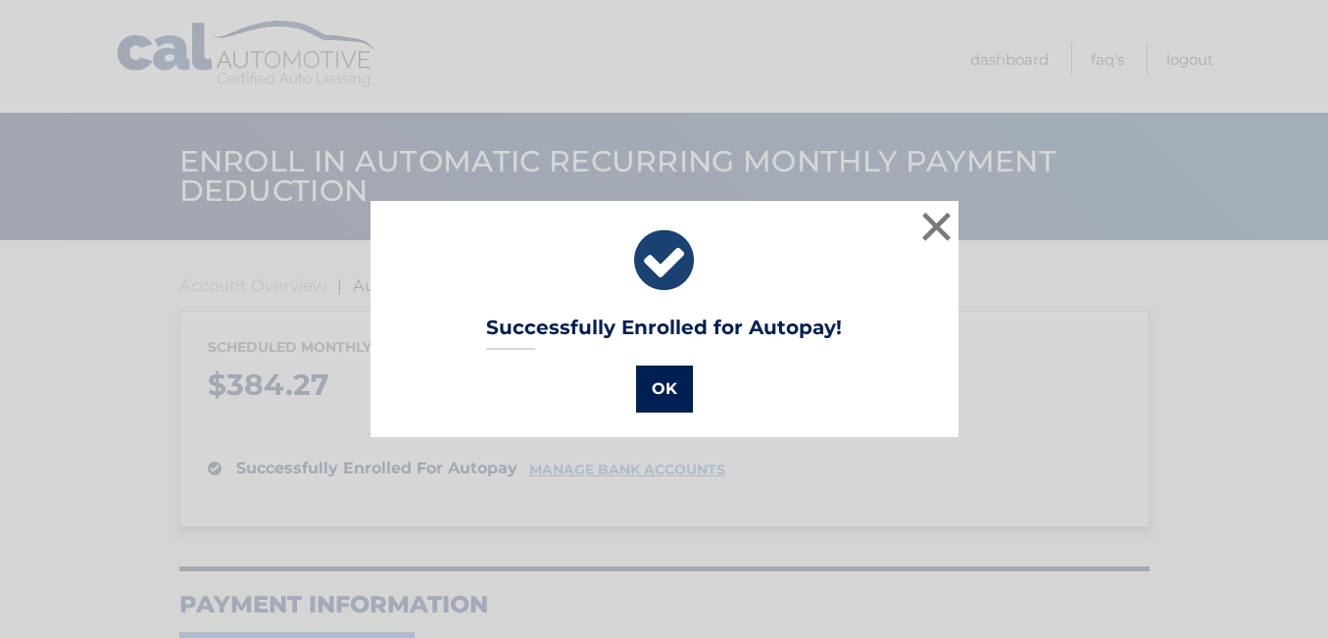
click at [657, 389] on button "OK" at bounding box center [664, 389] width 57 height 47
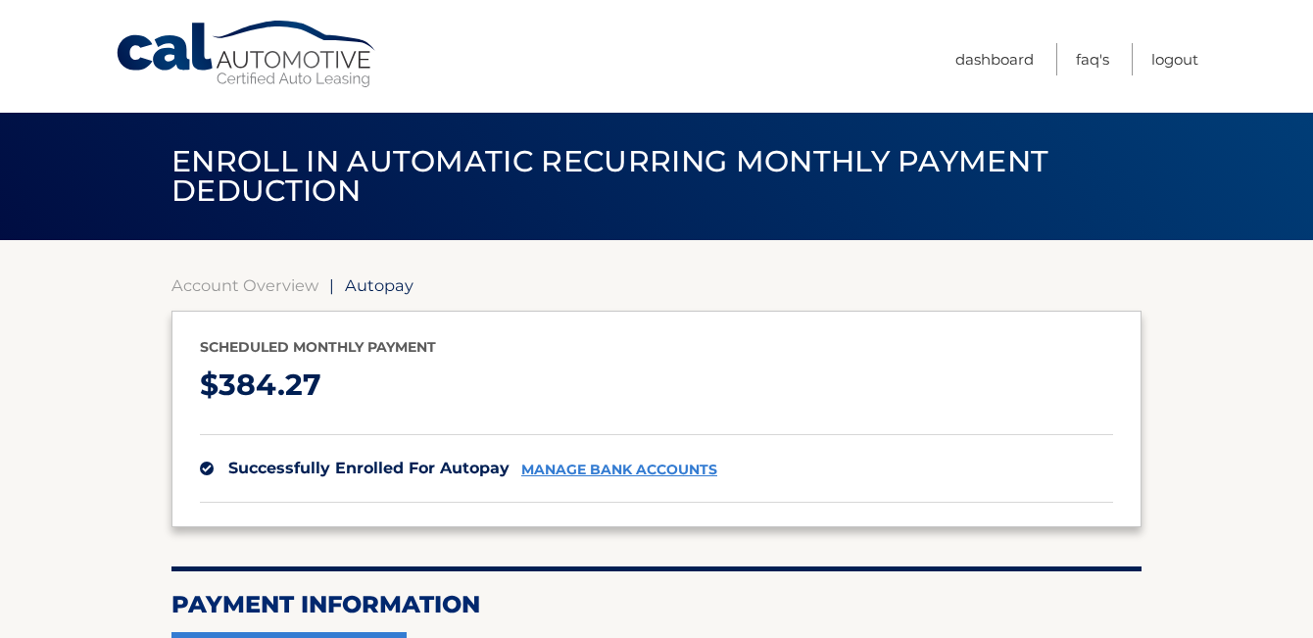
click at [200, 72] on link "Cal Automotive" at bounding box center [247, 55] width 265 height 70
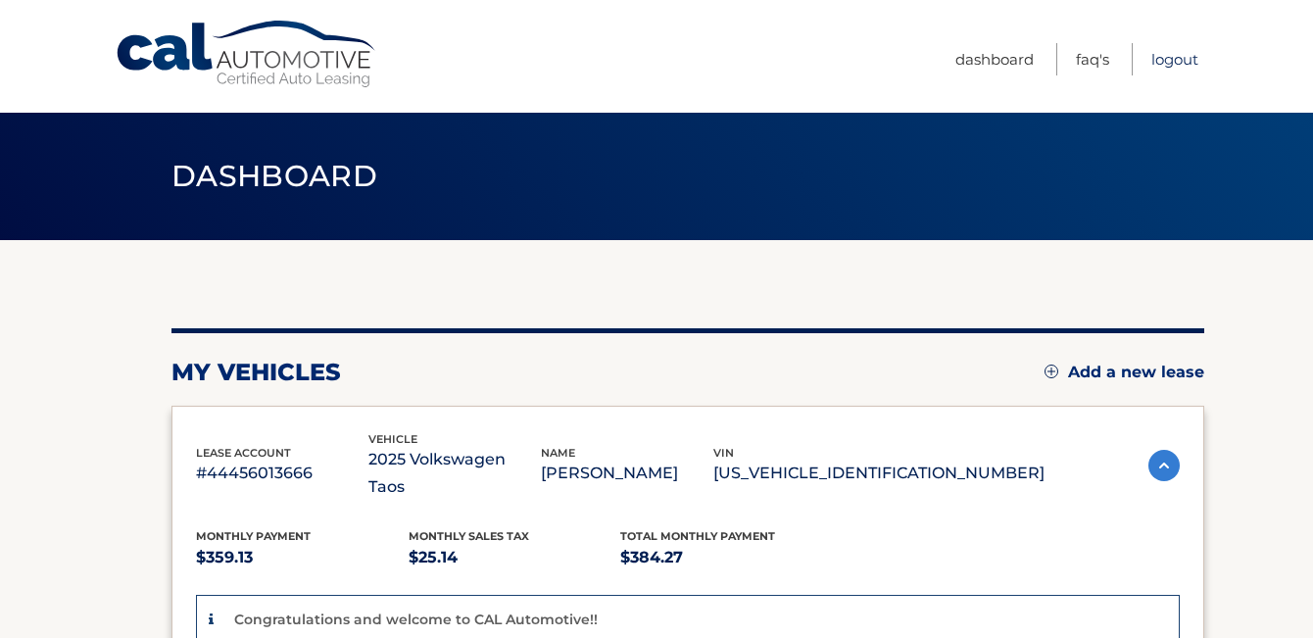
click at [1169, 54] on link "Logout" at bounding box center [1174, 59] width 47 height 32
